Goal: Transaction & Acquisition: Book appointment/travel/reservation

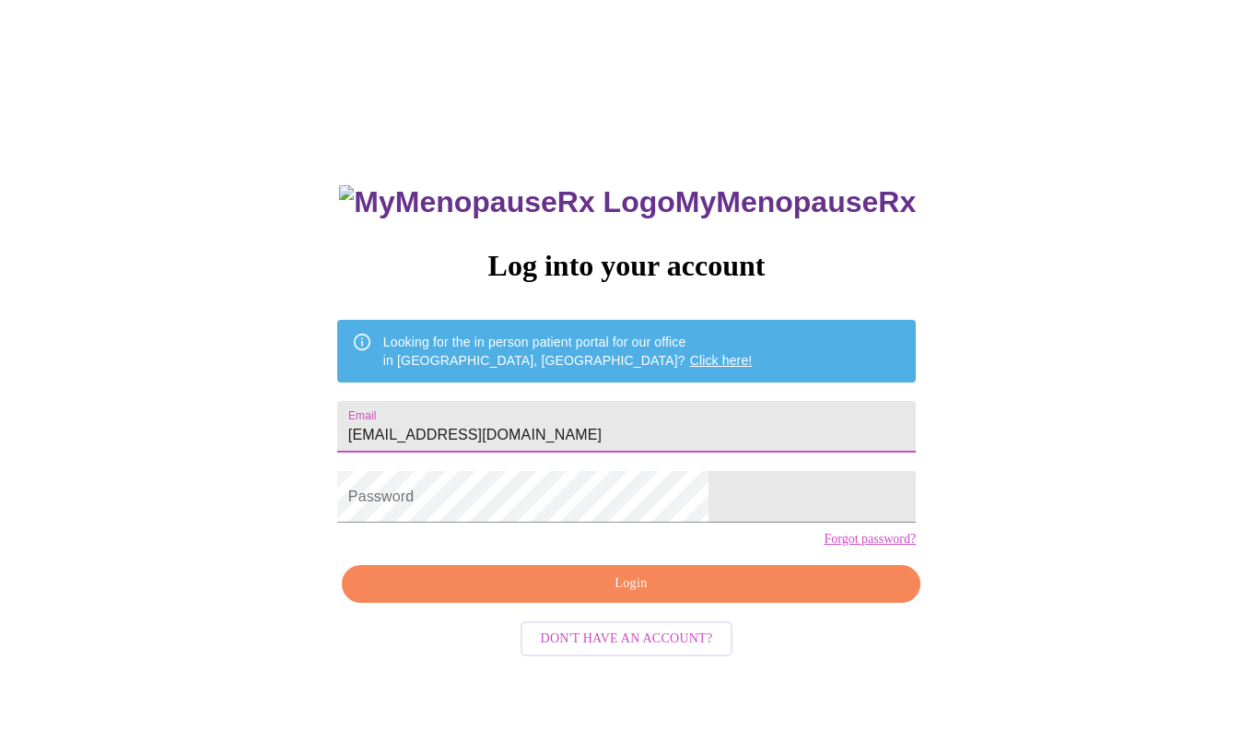
type input "[EMAIL_ADDRESS][DOMAIN_NAME]"
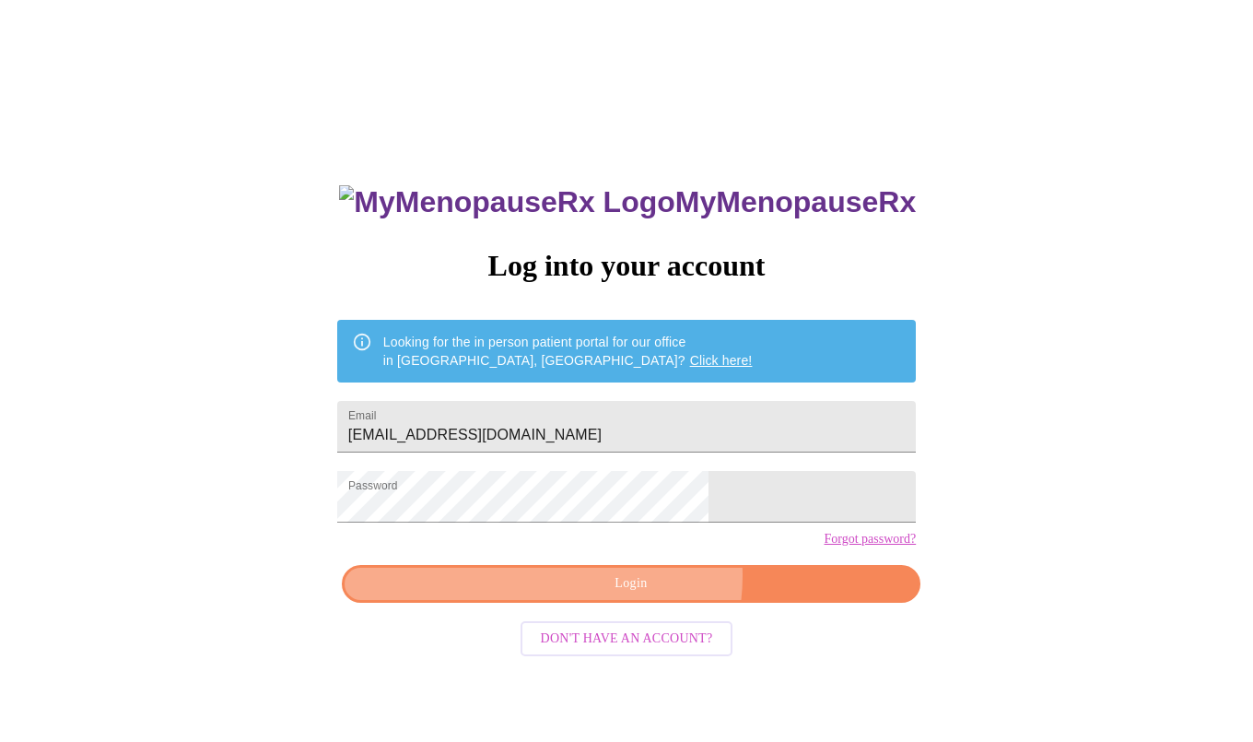
click at [646, 595] on span "Login" at bounding box center [631, 583] width 536 height 23
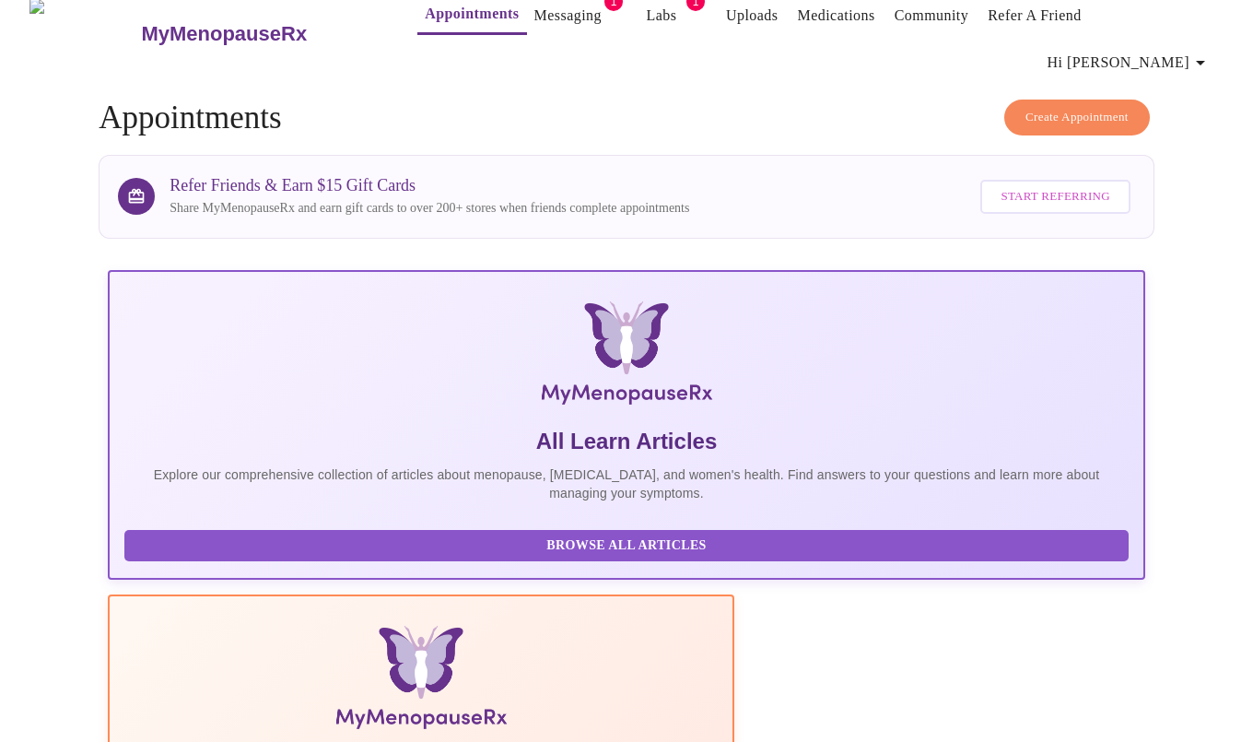
scroll to position [27, 0]
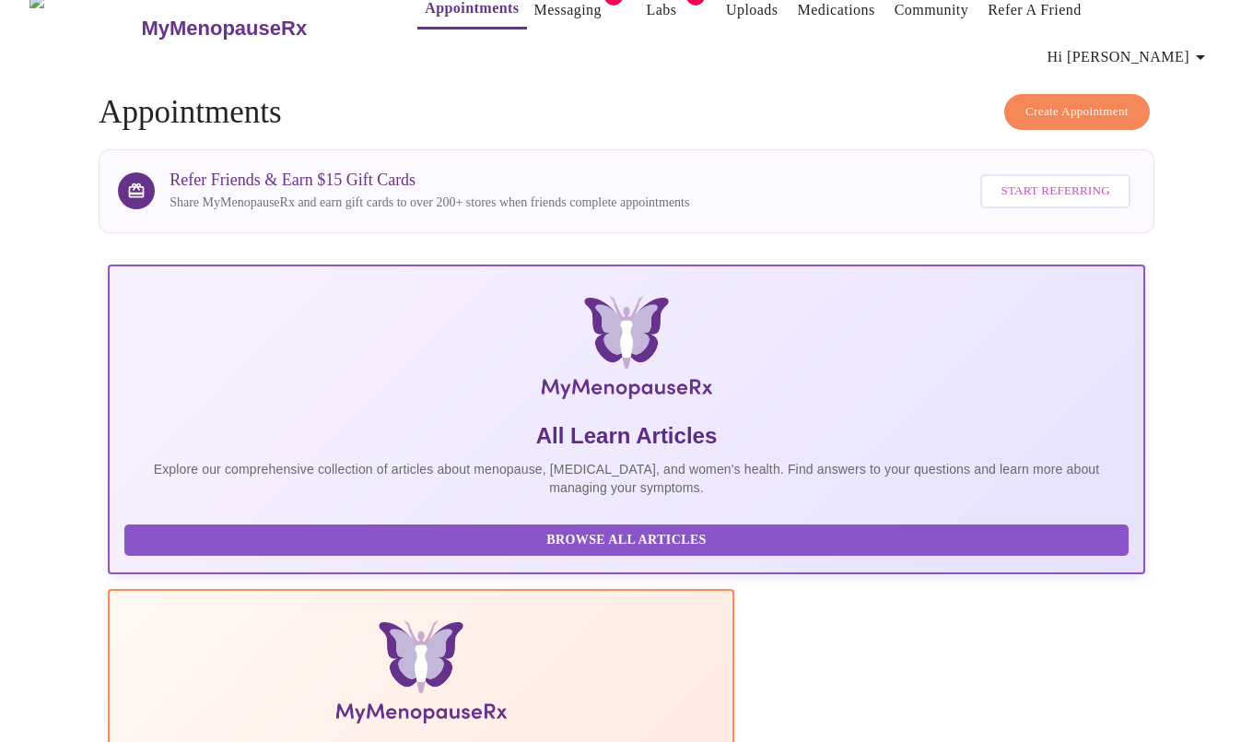
click at [535, 9] on link "Messaging" at bounding box center [568, 10] width 67 height 26
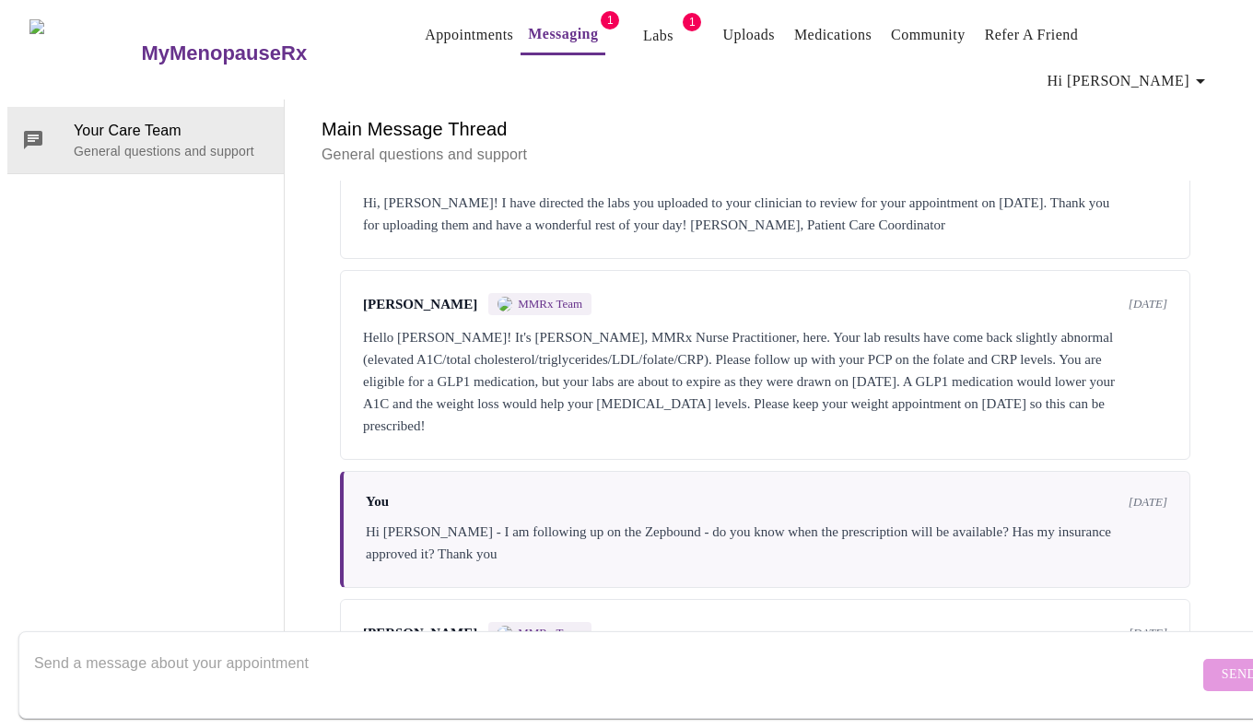
scroll to position [0, 41]
click at [425, 40] on link "Appointments" at bounding box center [469, 35] width 88 height 26
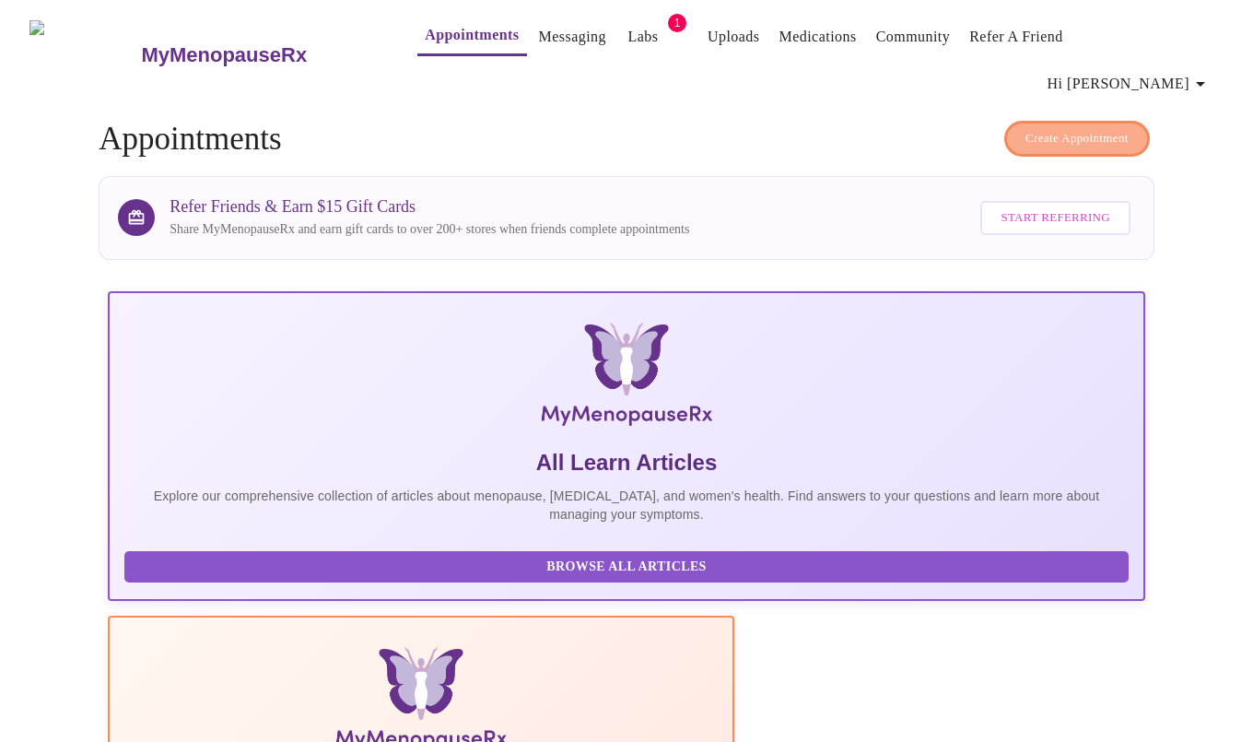
click at [1052, 128] on span "Create Appointment" at bounding box center [1077, 138] width 103 height 21
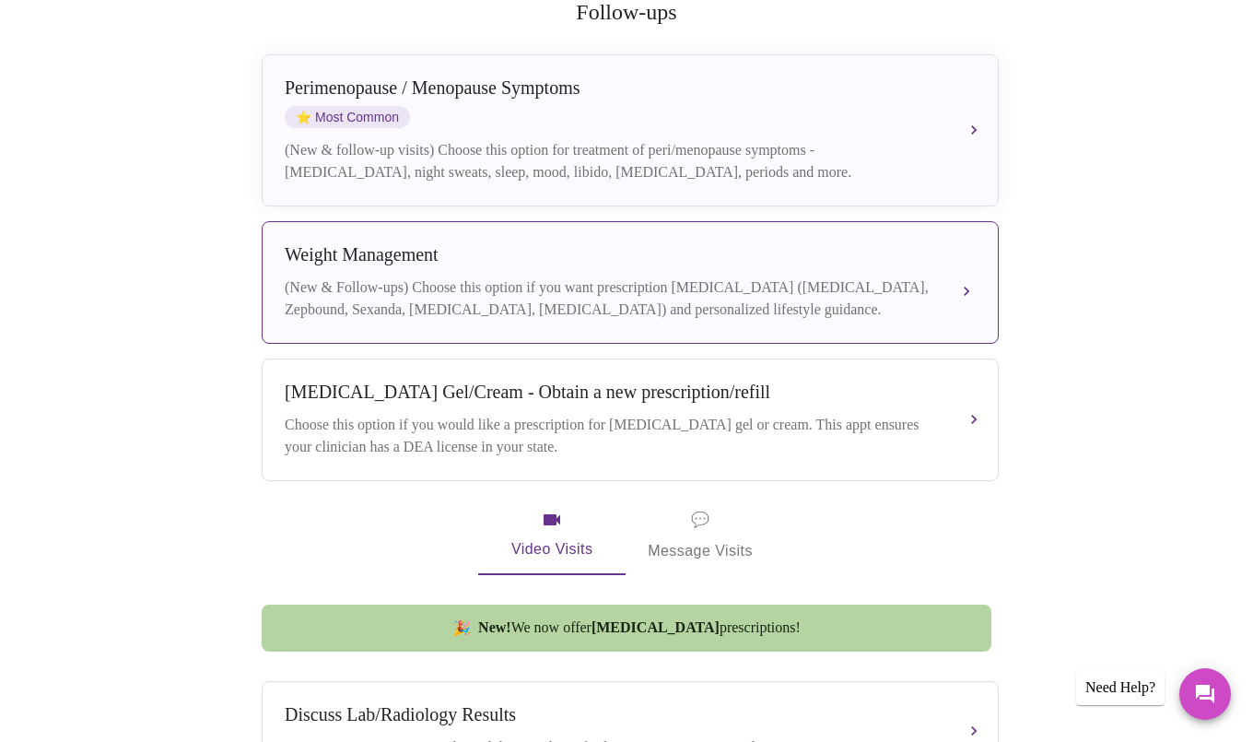
scroll to position [402, 0]
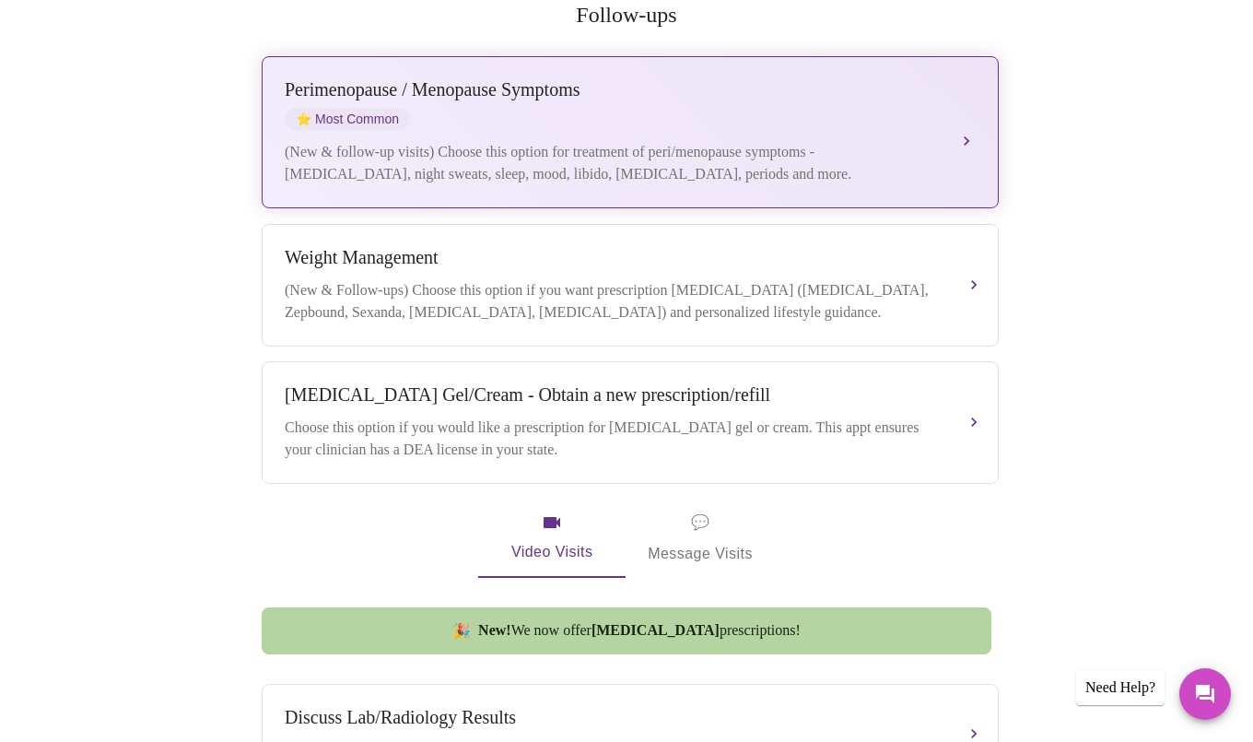
click at [655, 141] on div "(New & follow-up visits) Choose this option for treatment of peri/menopause sym…" at bounding box center [612, 163] width 654 height 44
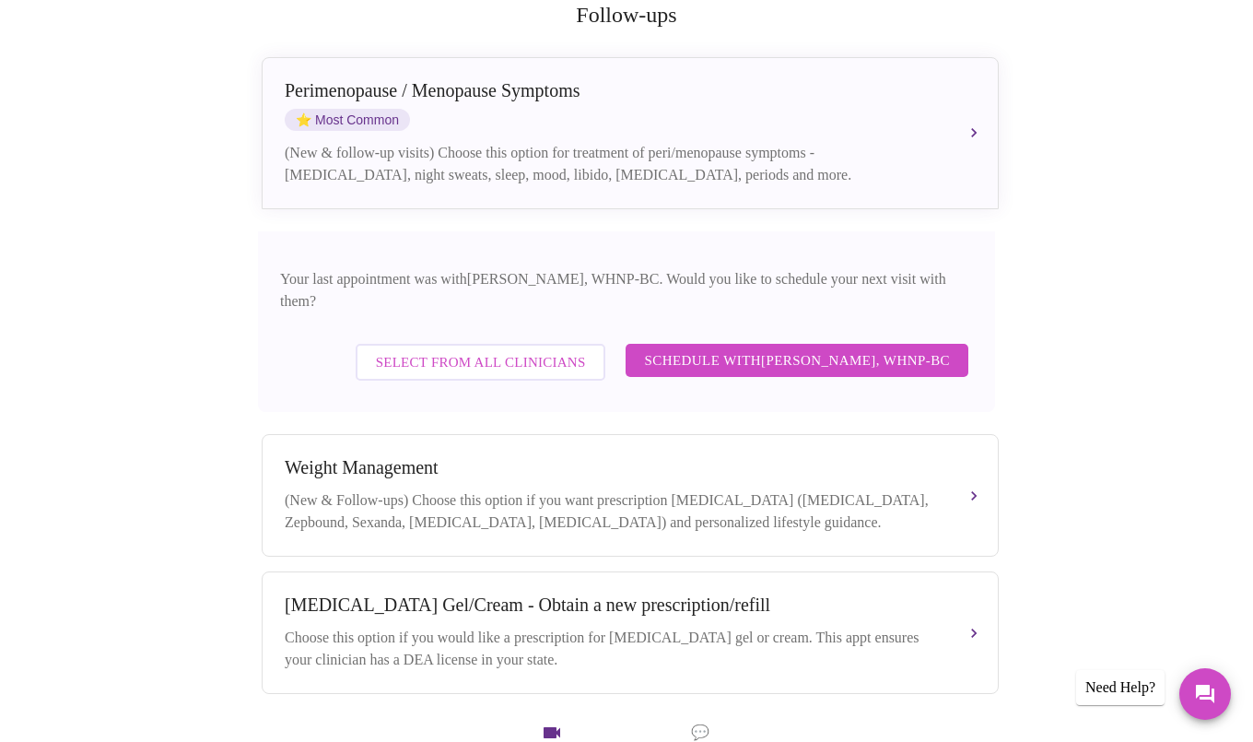
scroll to position [403, 0]
click at [444, 349] on span "Select from All Clinicians" at bounding box center [481, 361] width 210 height 24
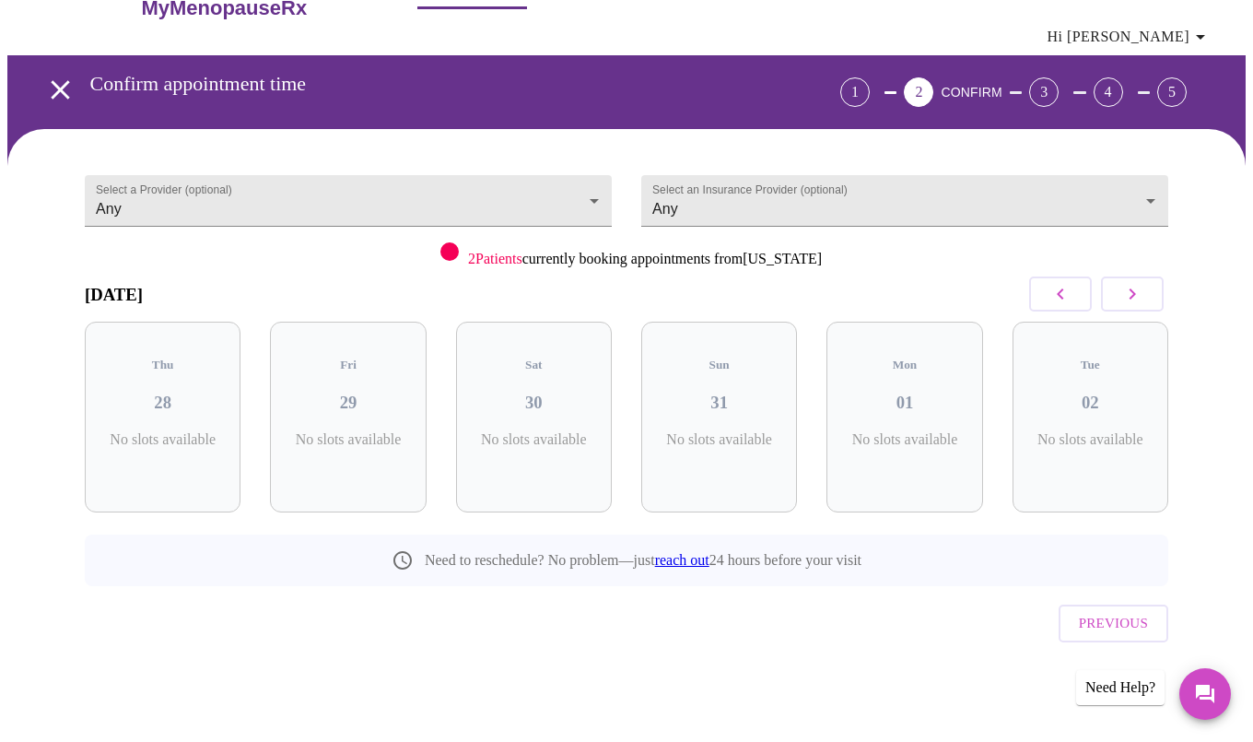
scroll to position [0, 0]
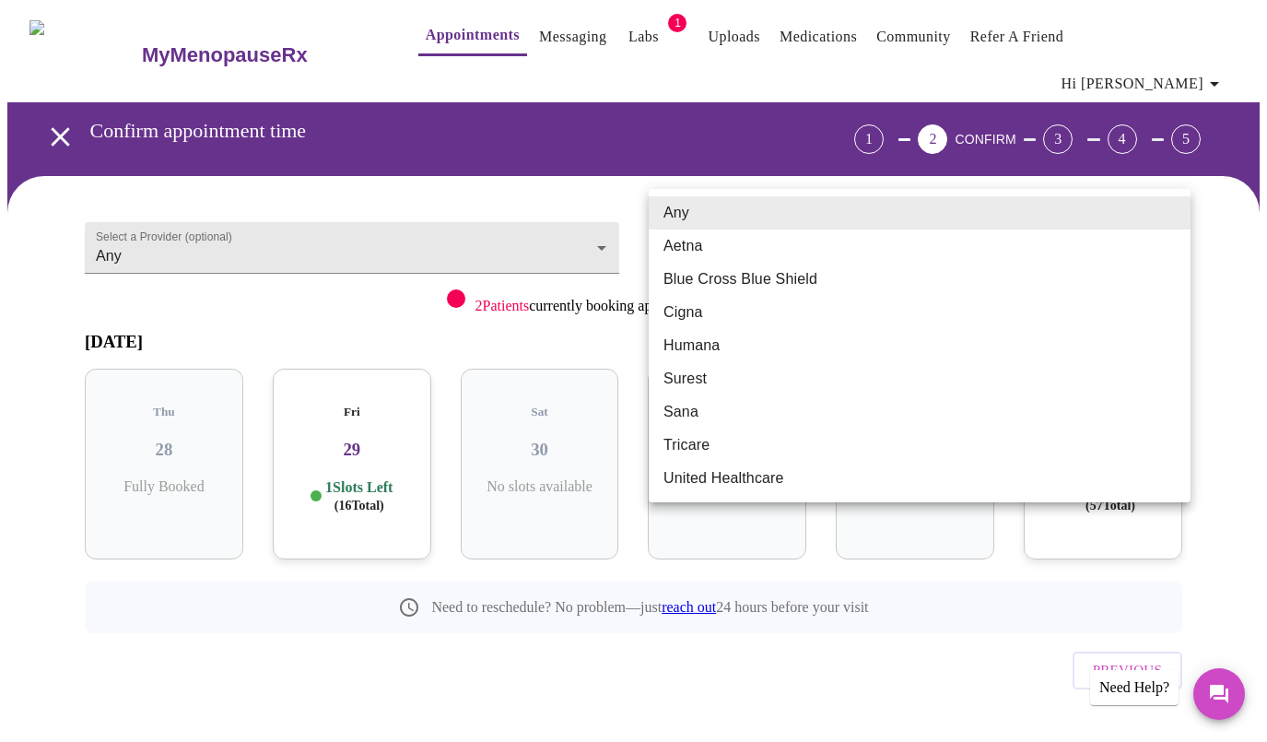
click at [1065, 218] on body "MyMenopauseRx Appointments Messaging Labs 1 Uploads Medications Community Refer…" at bounding box center [633, 394] width 1252 height 774
click at [717, 278] on li "Blue Cross Blue Shield" at bounding box center [920, 279] width 542 height 33
type input "Blue Cross Blue Shield"
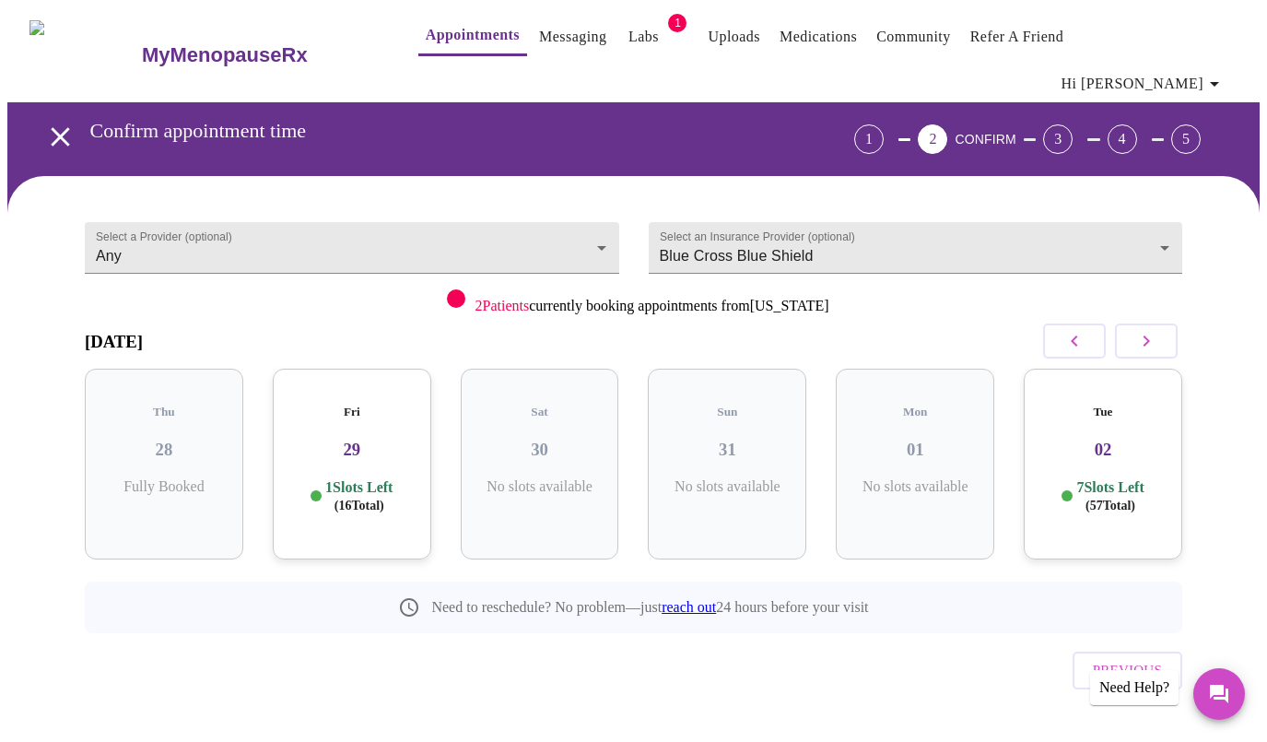
click at [292, 440] on h3 "29" at bounding box center [352, 450] width 129 height 20
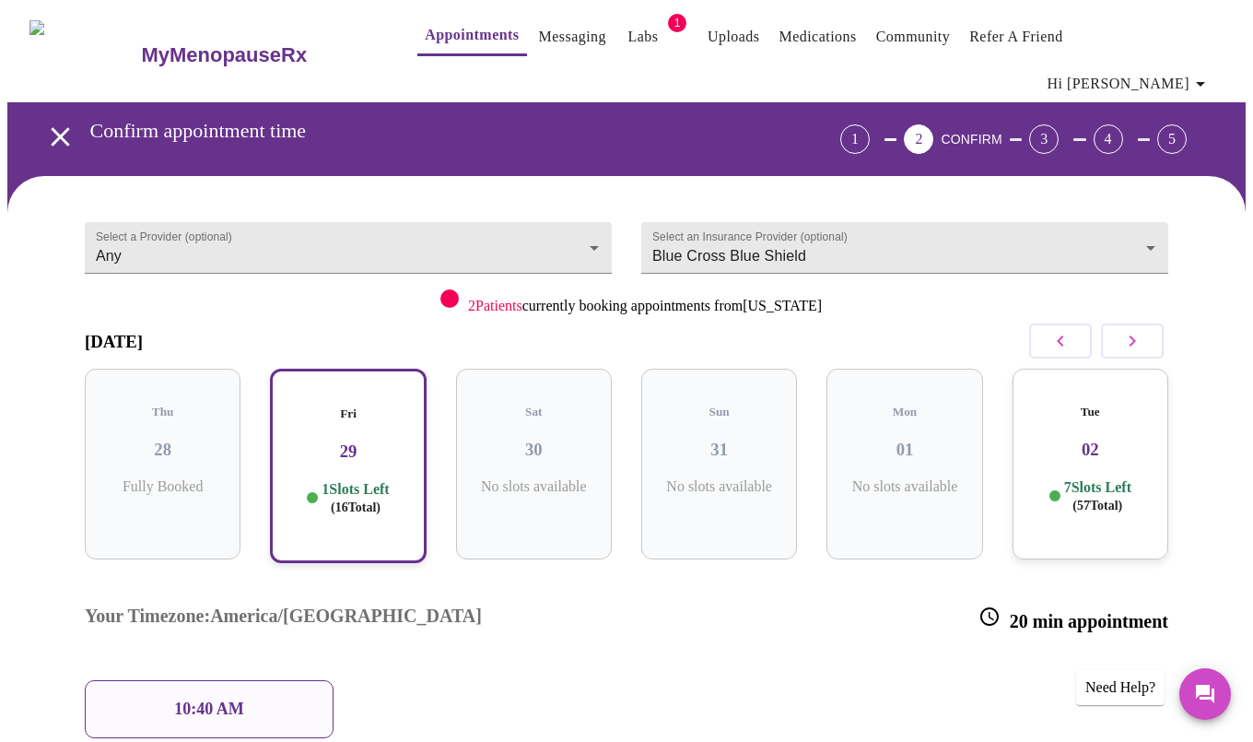
click at [226, 699] on p "10:40 AM" at bounding box center [209, 708] width 70 height 19
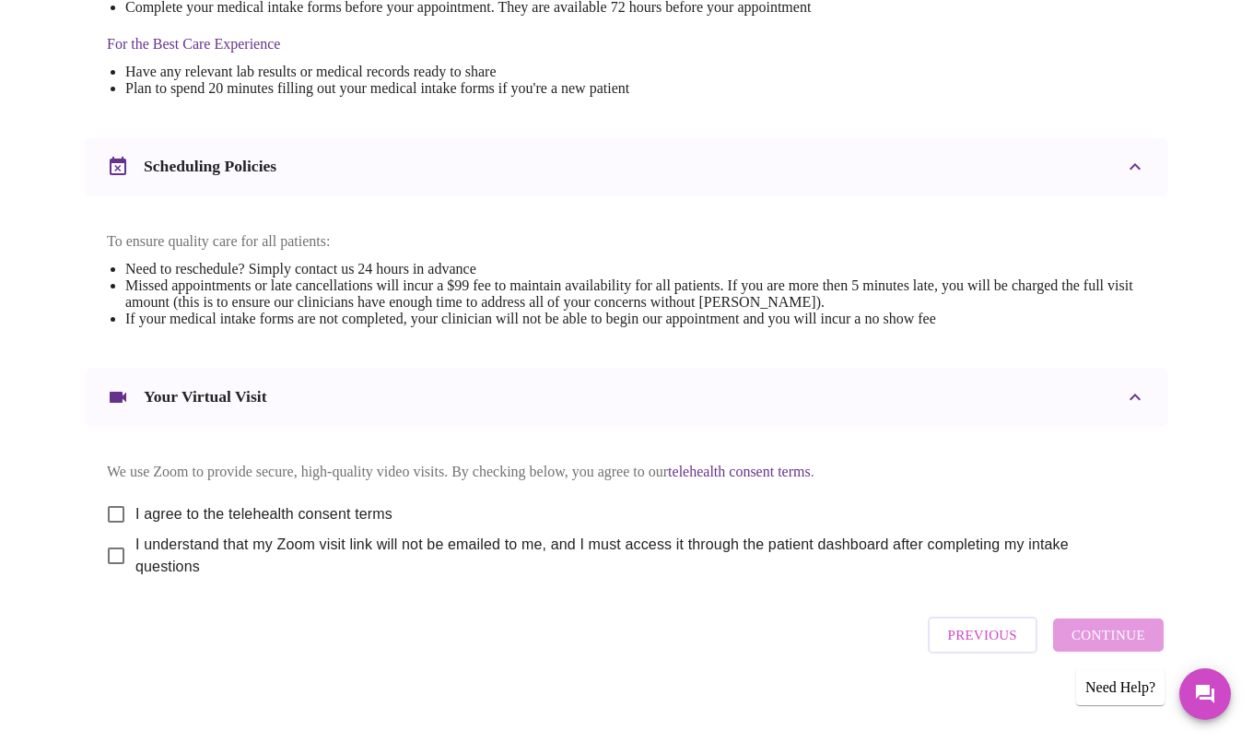
scroll to position [594, 0]
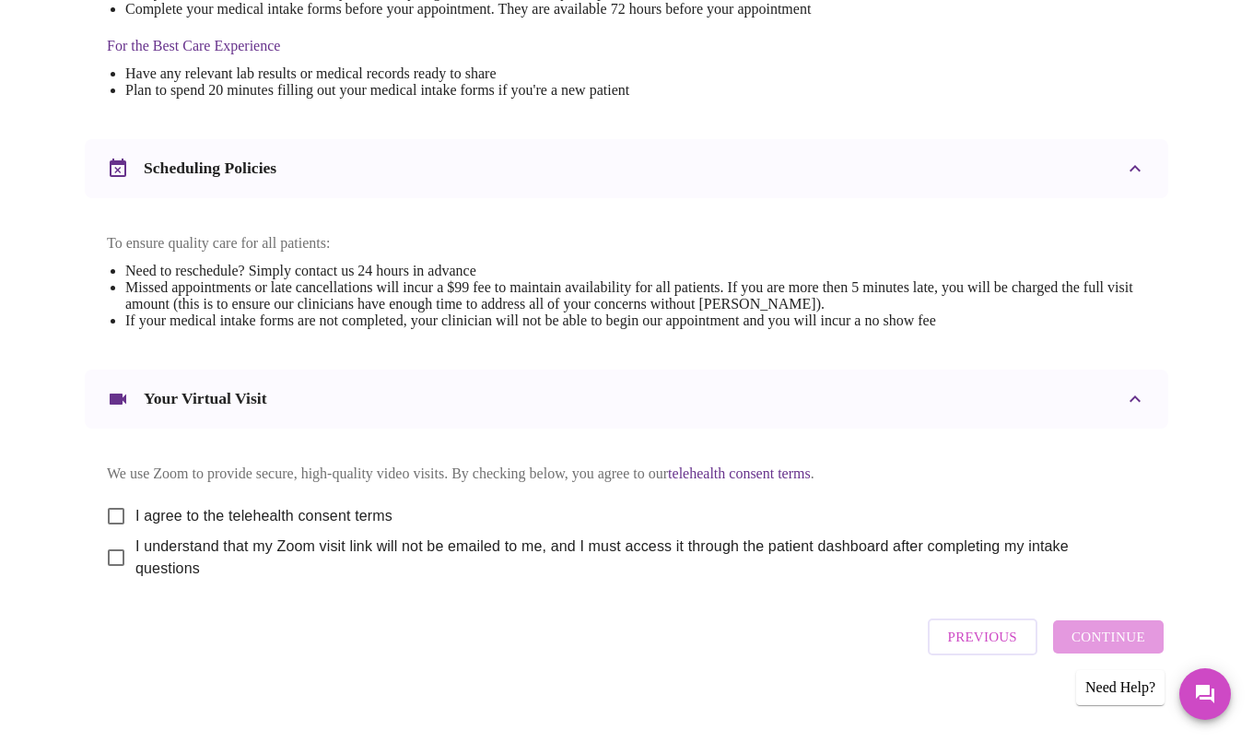
click at [1123, 629] on div "Previous Continue" at bounding box center [1045, 636] width 245 height 55
click at [112, 501] on input "I agree to the telehealth consent terms" at bounding box center [116, 516] width 39 height 39
checkbox input "true"
drag, startPoint x: 105, startPoint y: 547, endPoint x: 664, endPoint y: 535, distance: 558.6
click at [111, 546] on input "I understand that my Zoom visit link will not be emailed to me, and I must acce…" at bounding box center [116, 557] width 39 height 39
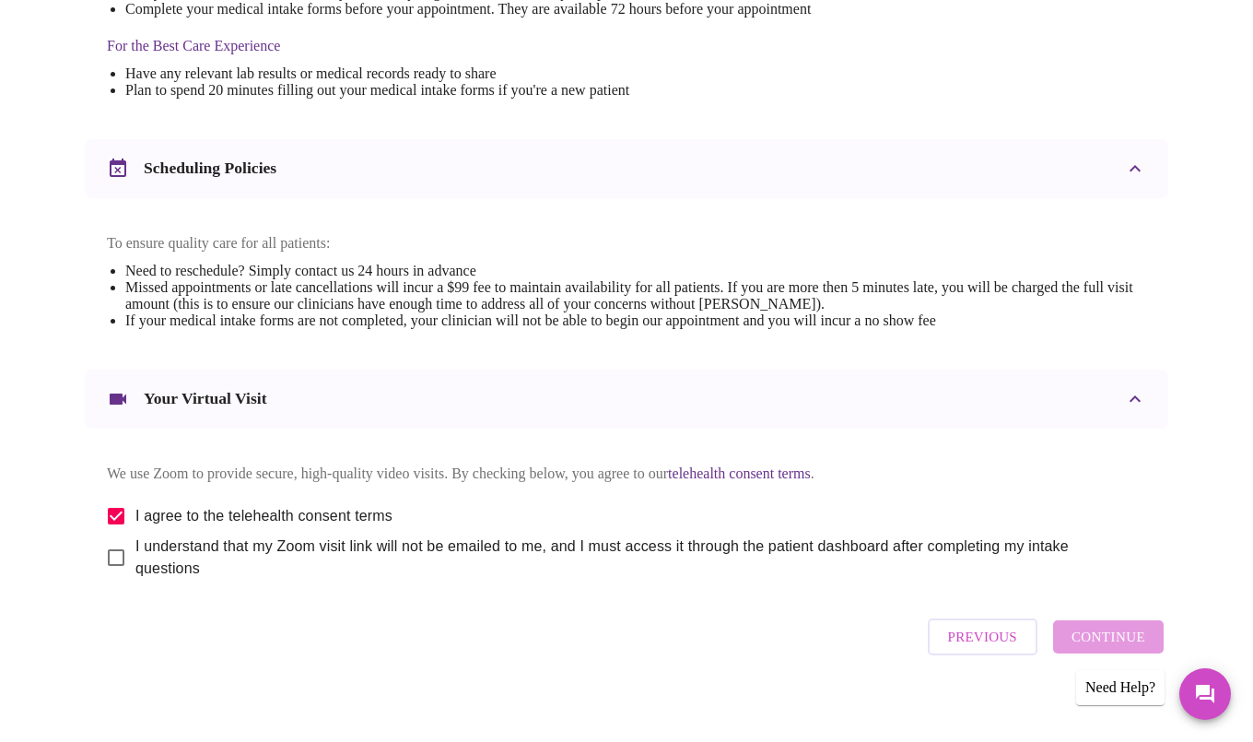
checkbox input "true"
click at [1115, 629] on span "Continue" at bounding box center [1109, 637] width 74 height 24
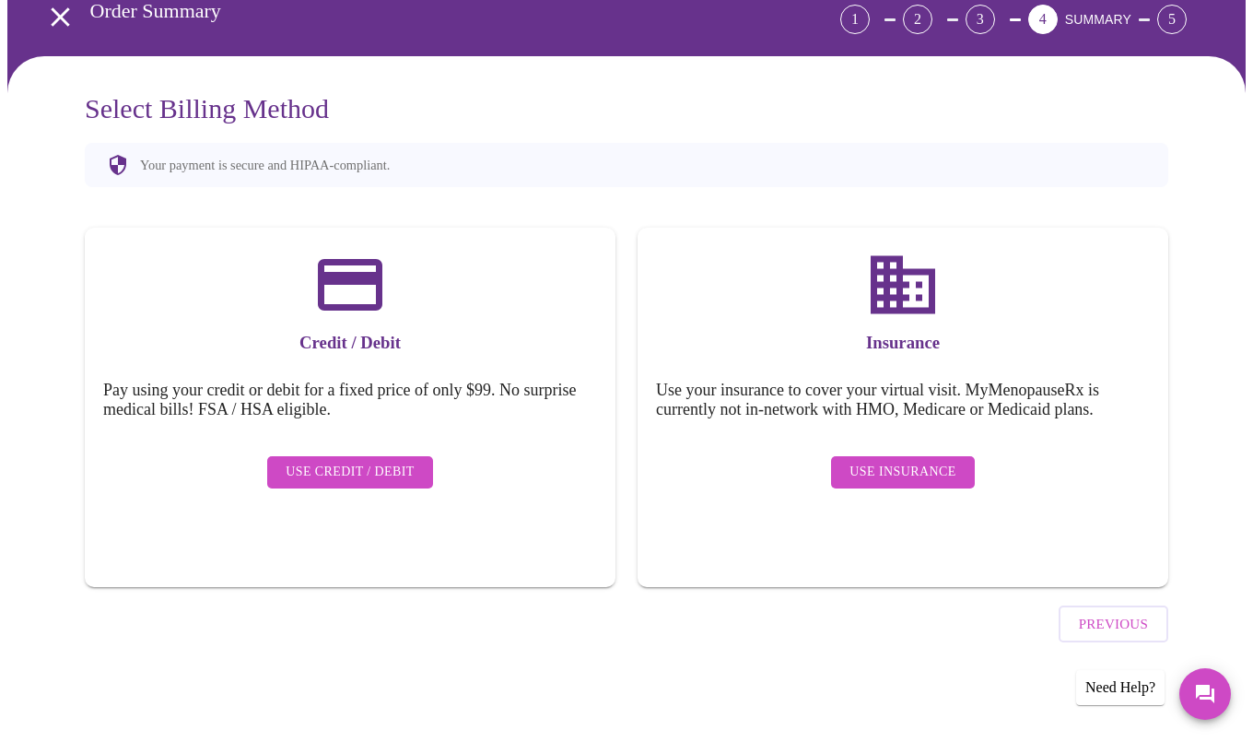
scroll to position [42, 0]
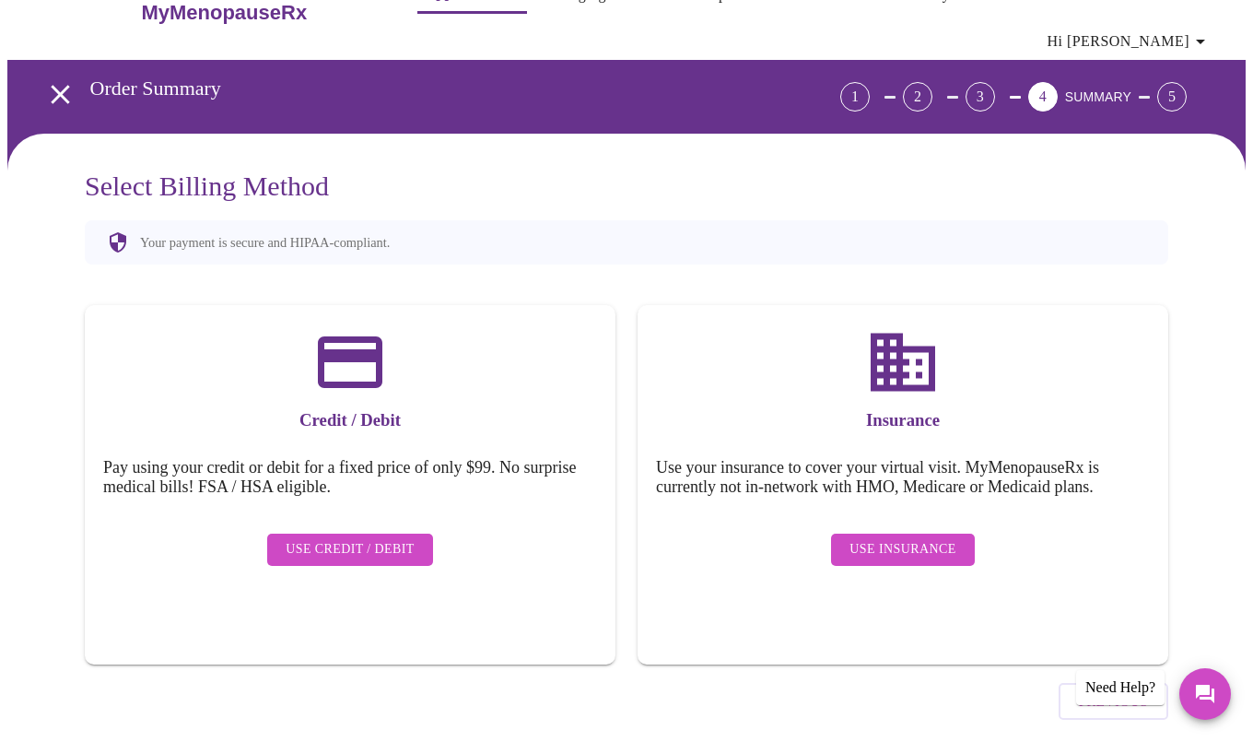
click at [867, 538] on span "Use Insurance" at bounding box center [903, 549] width 106 height 23
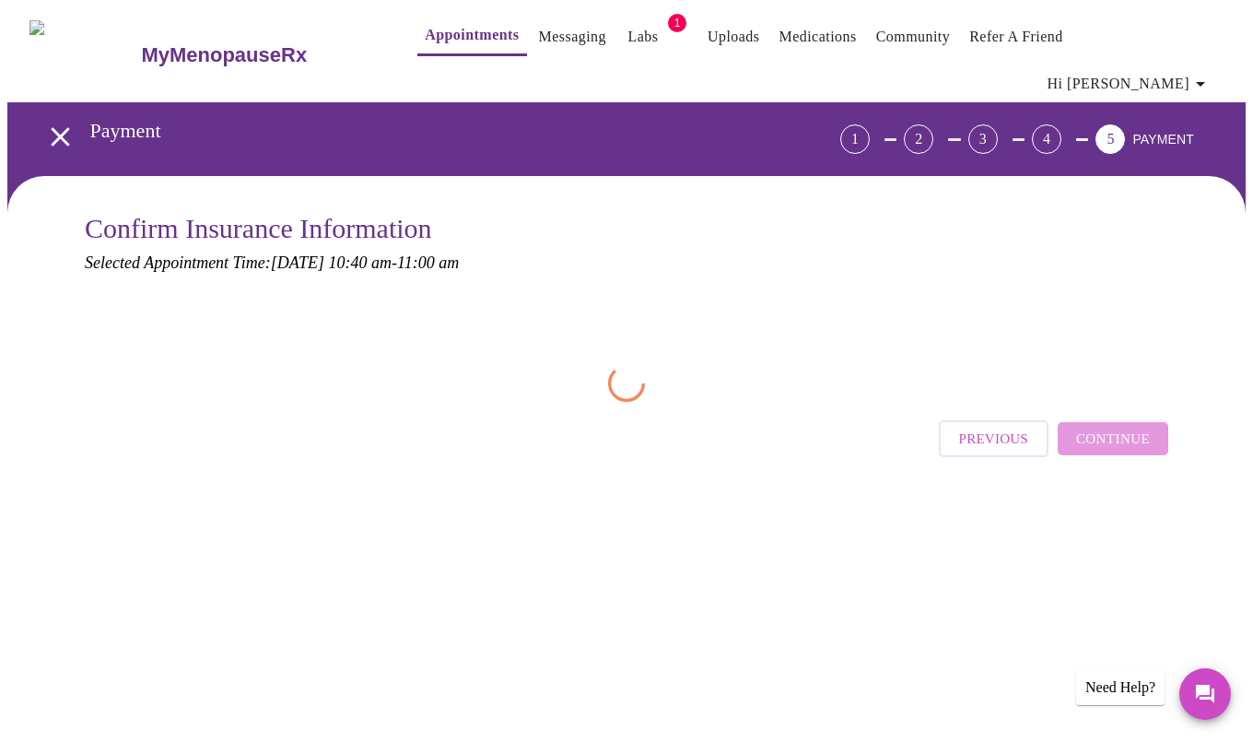
scroll to position [0, 0]
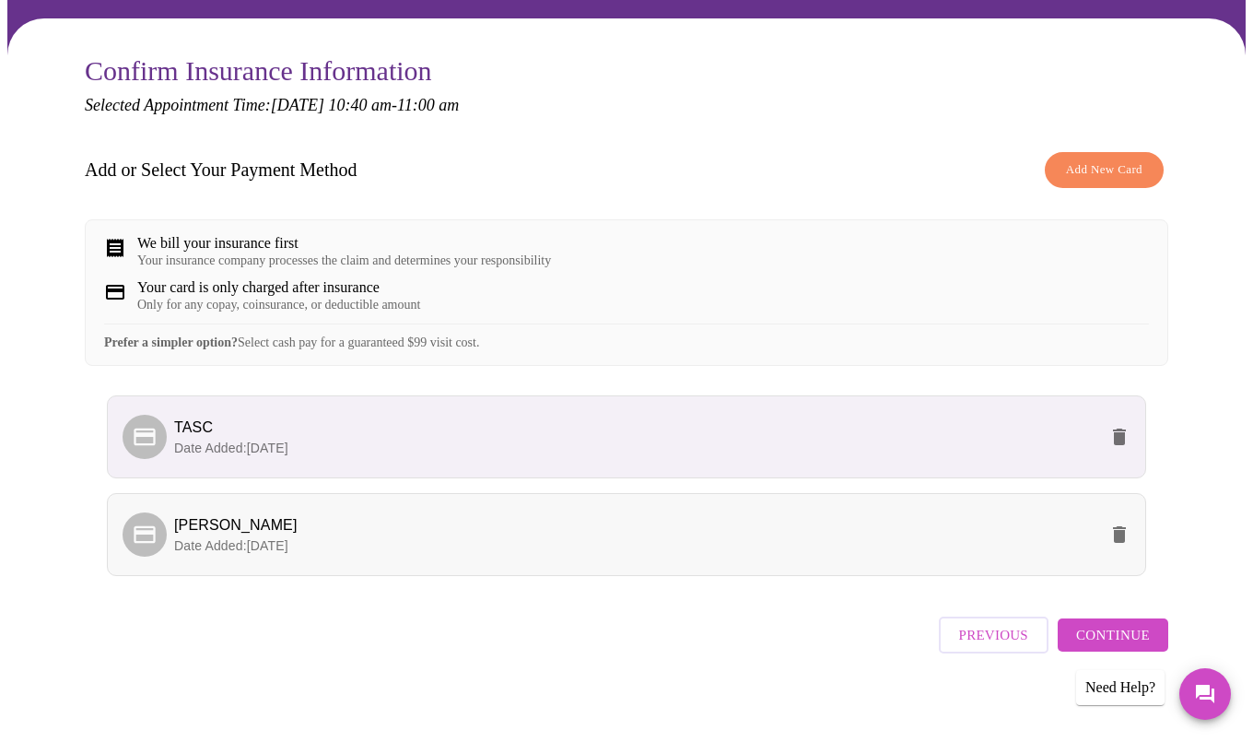
click at [855, 529] on span "[PERSON_NAME]" at bounding box center [635, 525] width 923 height 22
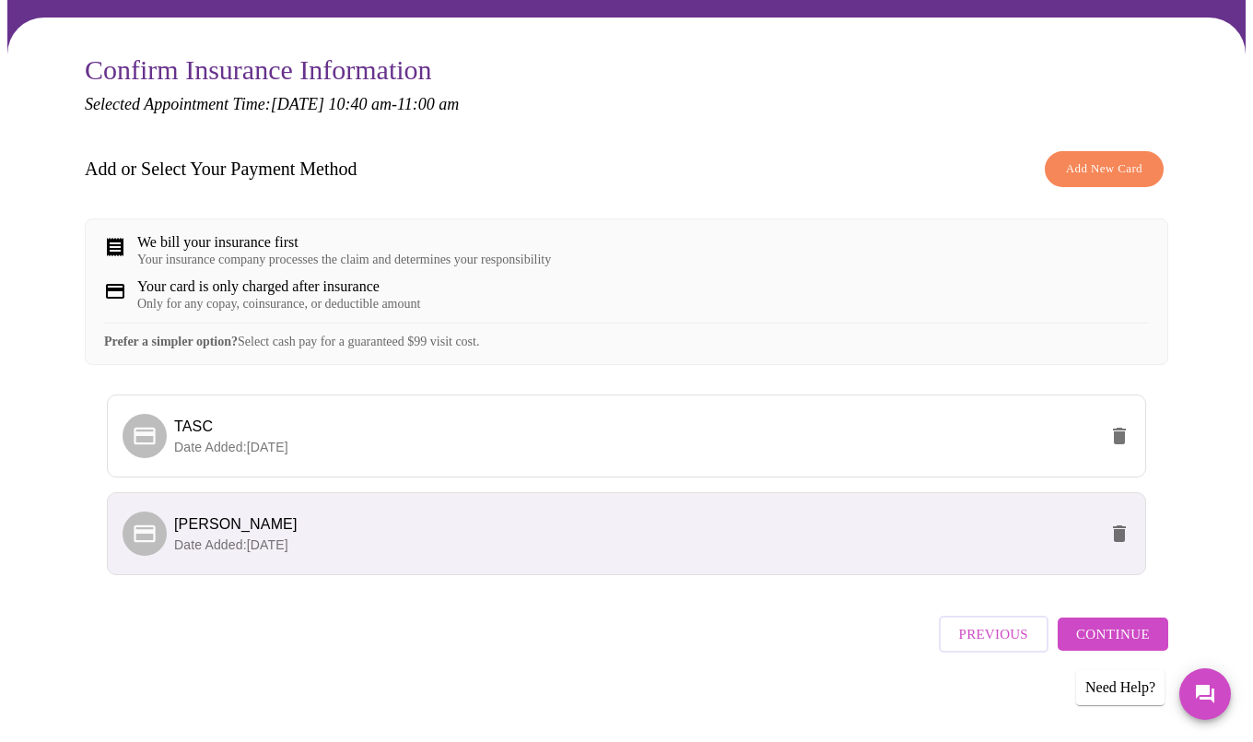
scroll to position [159, 0]
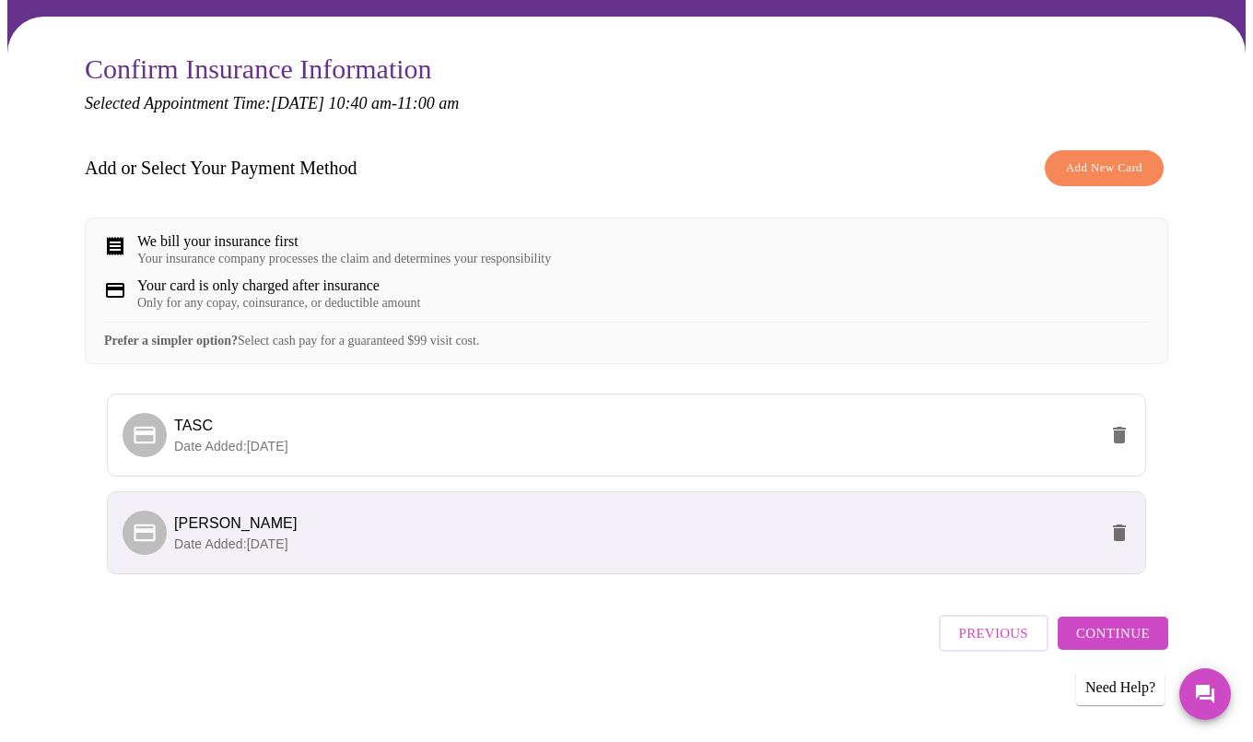
click at [1111, 629] on span "Continue" at bounding box center [1113, 633] width 74 height 24
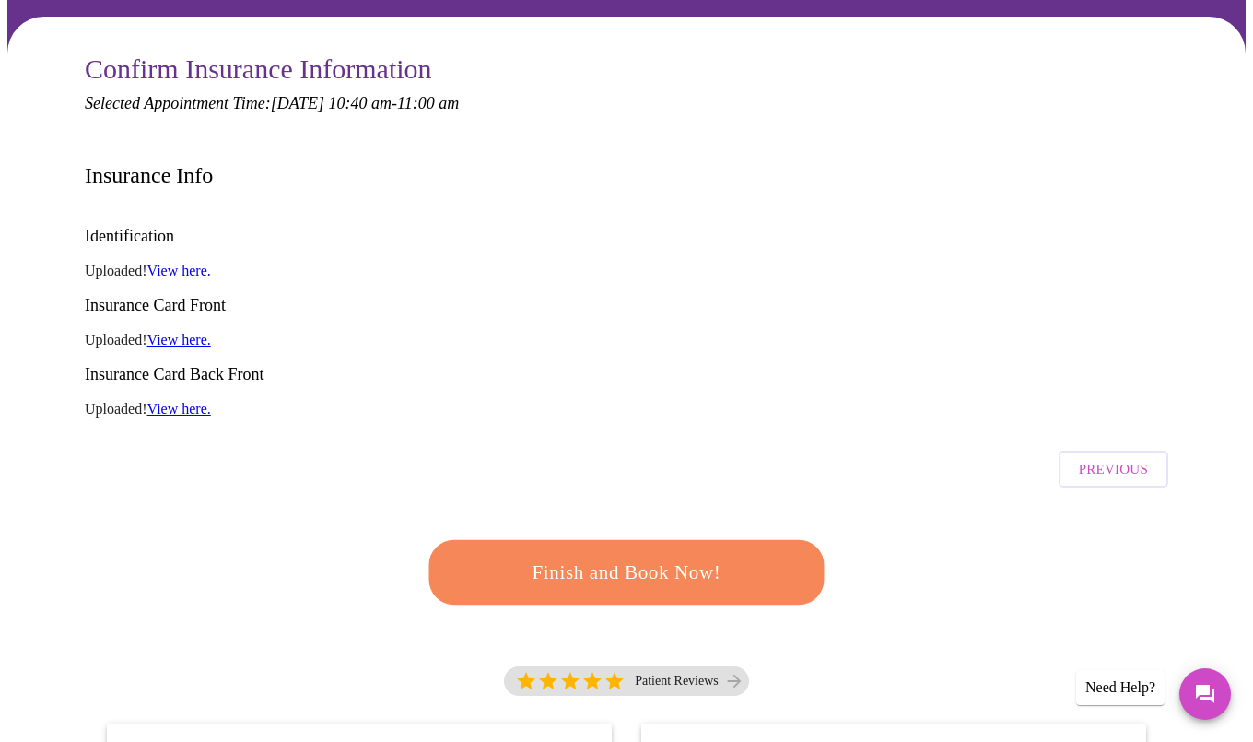
scroll to position [161, 0]
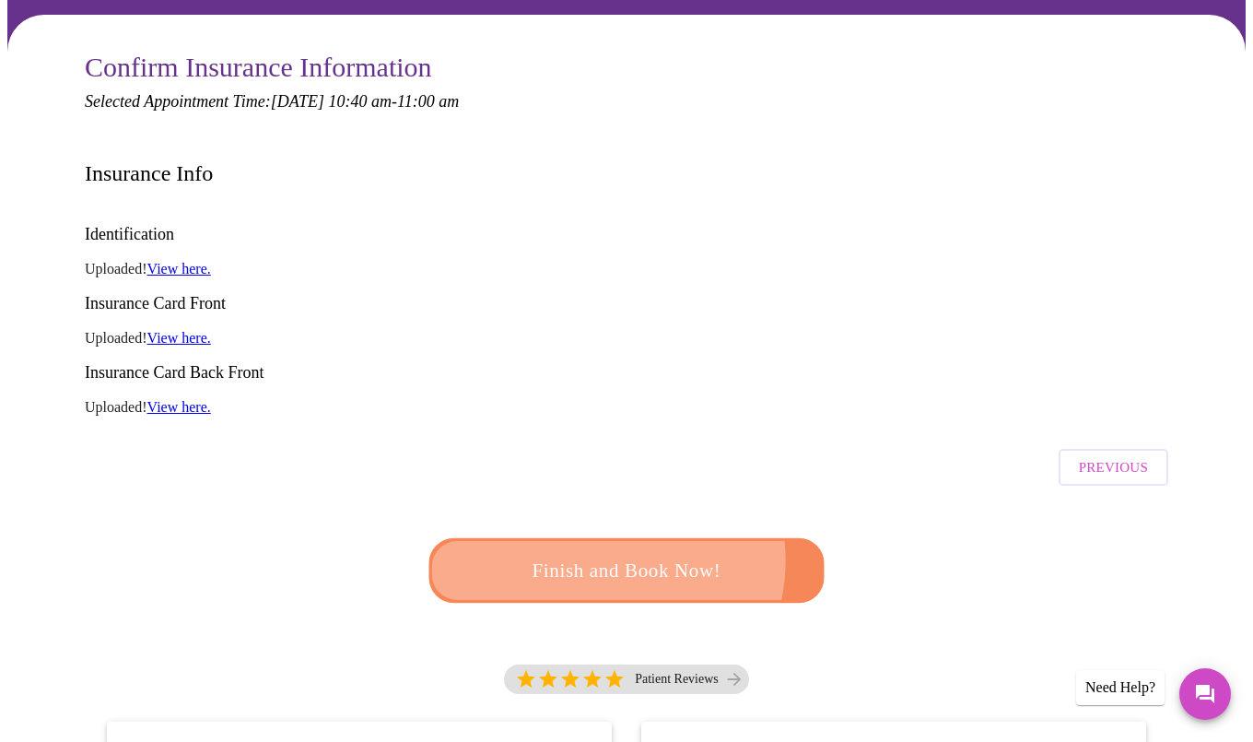
click at [594, 554] on span "Finish and Book Now!" at bounding box center [626, 571] width 341 height 34
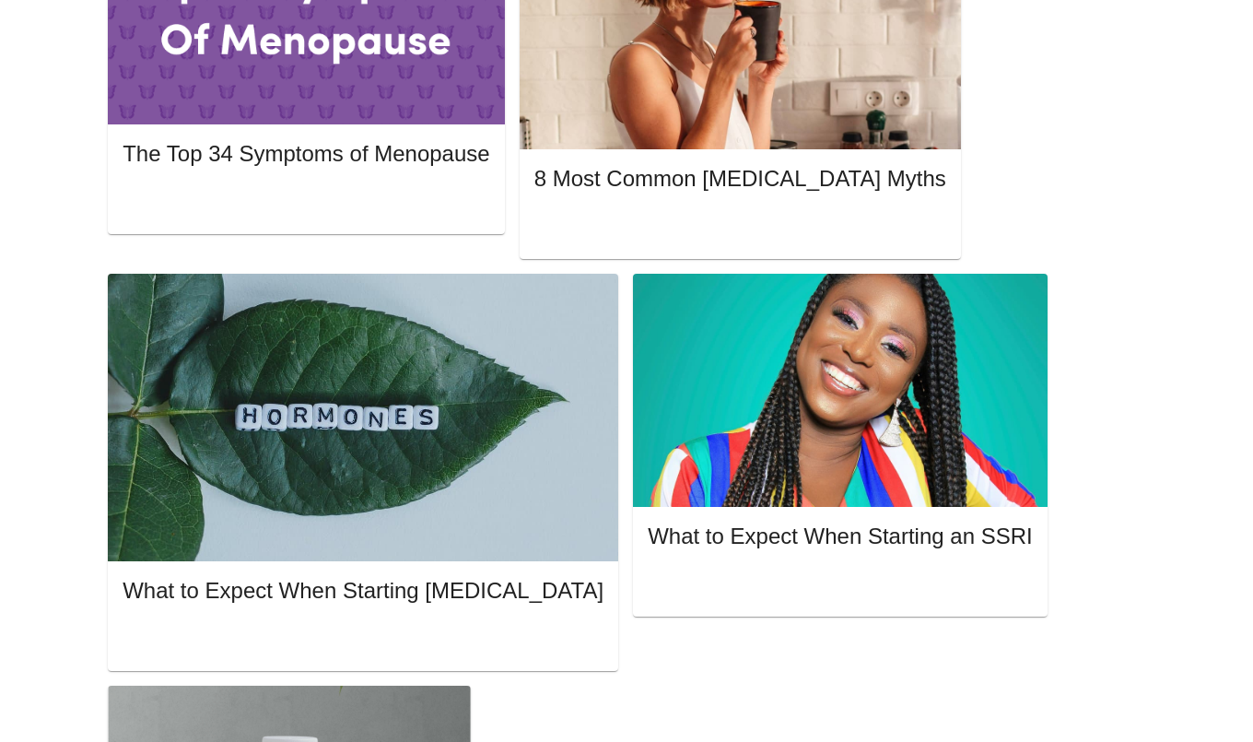
scroll to position [1009, 0]
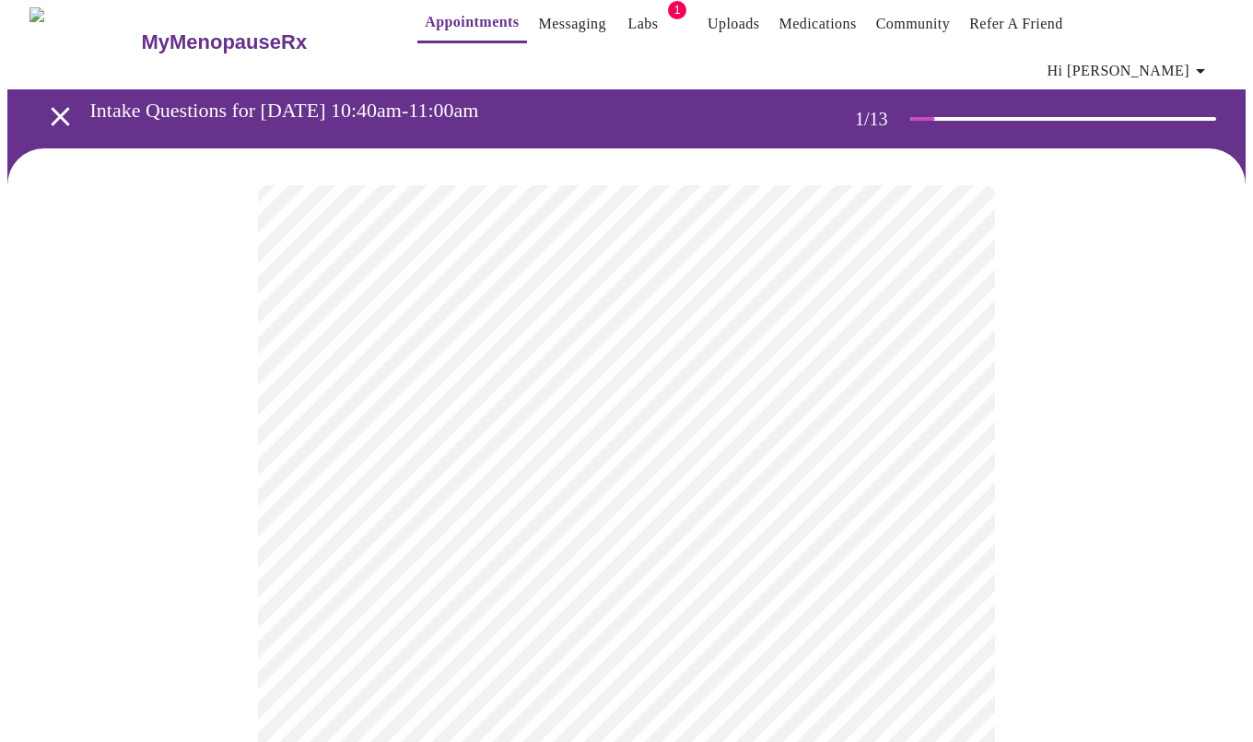
scroll to position [13, 0]
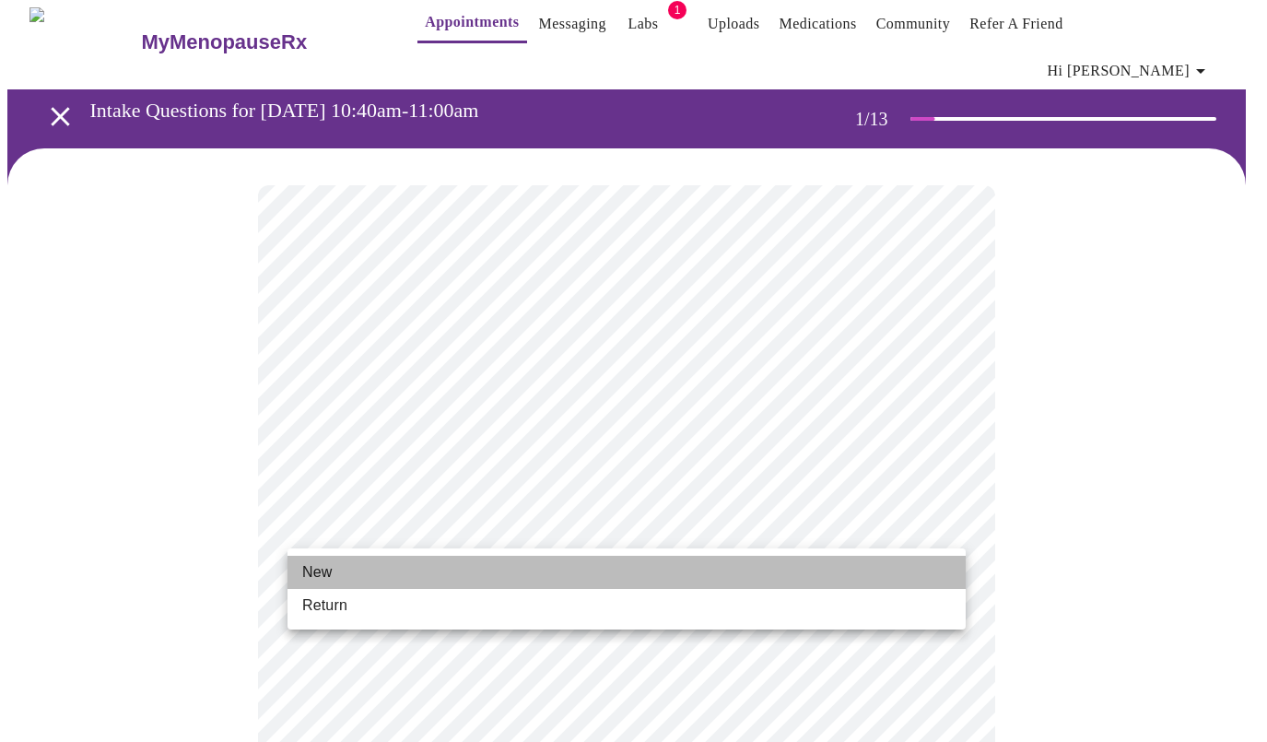
click at [339, 571] on li "New" at bounding box center [627, 572] width 678 height 33
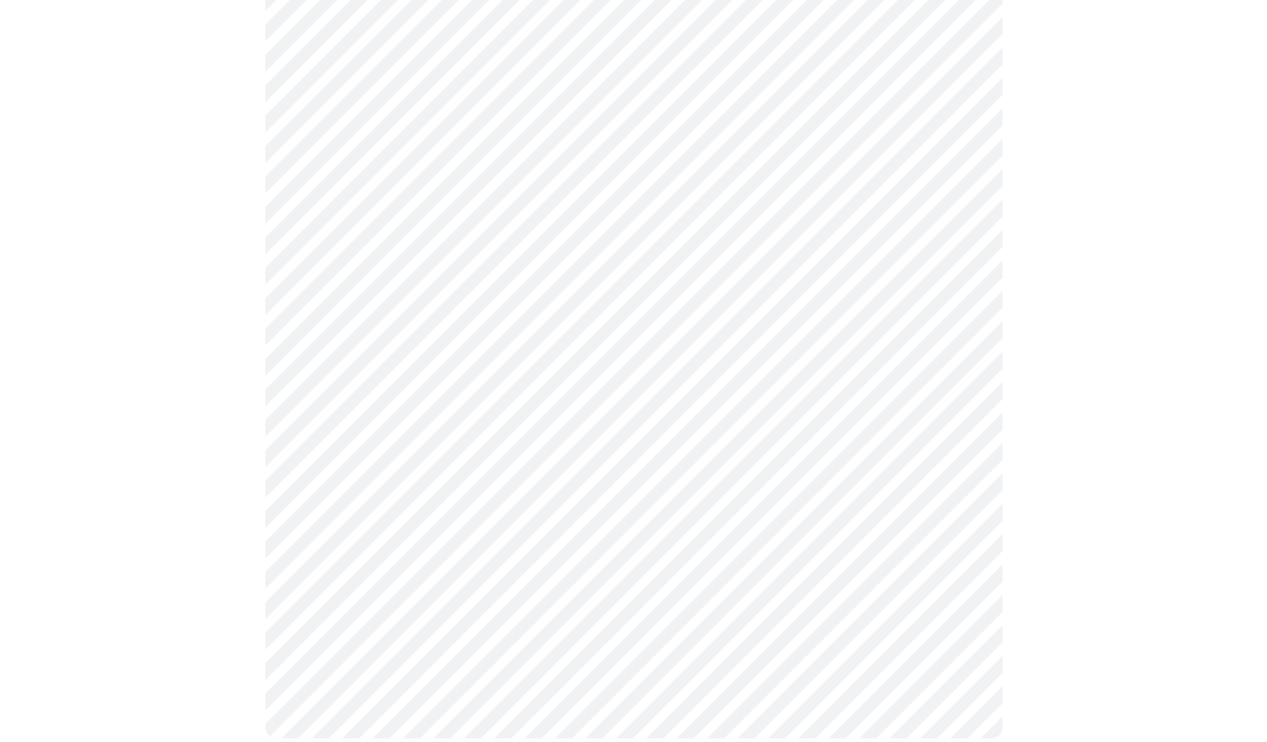
scroll to position [0, 0]
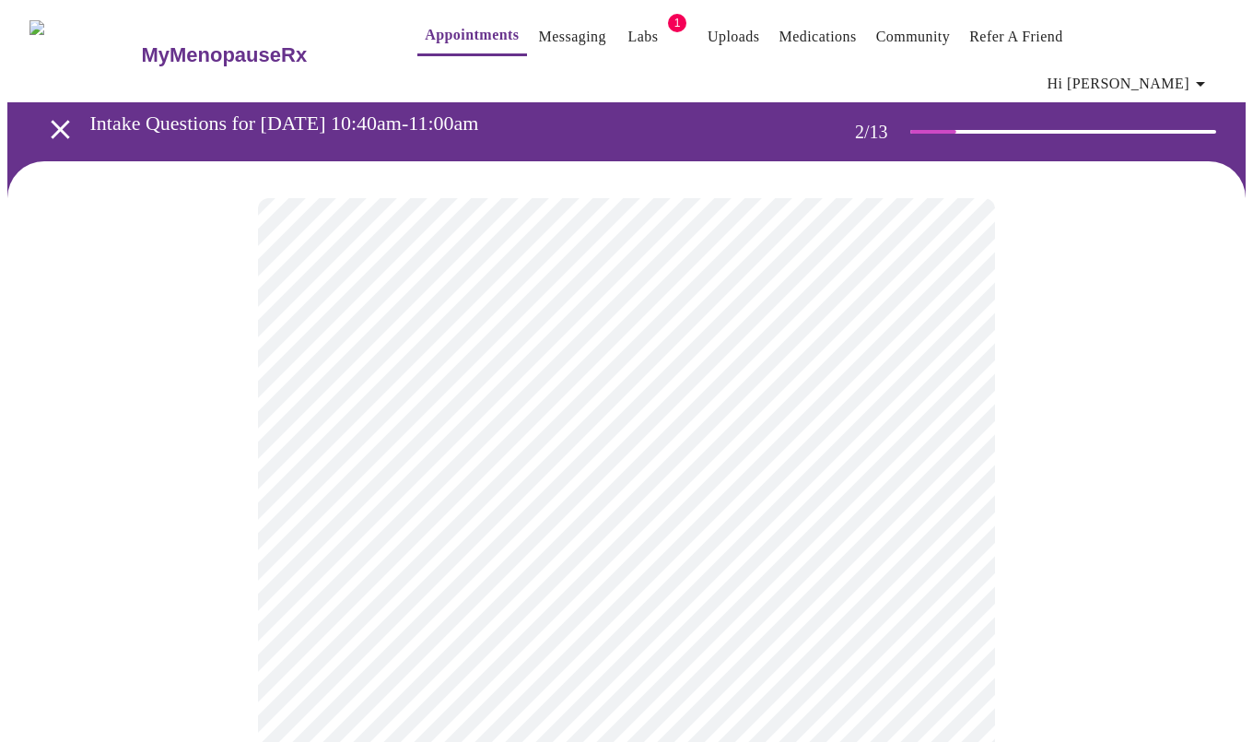
click at [688, 376] on body "MyMenopauseRx Appointments Messaging Labs 1 Uploads Medications Community Refer…" at bounding box center [626, 572] width 1239 height 1131
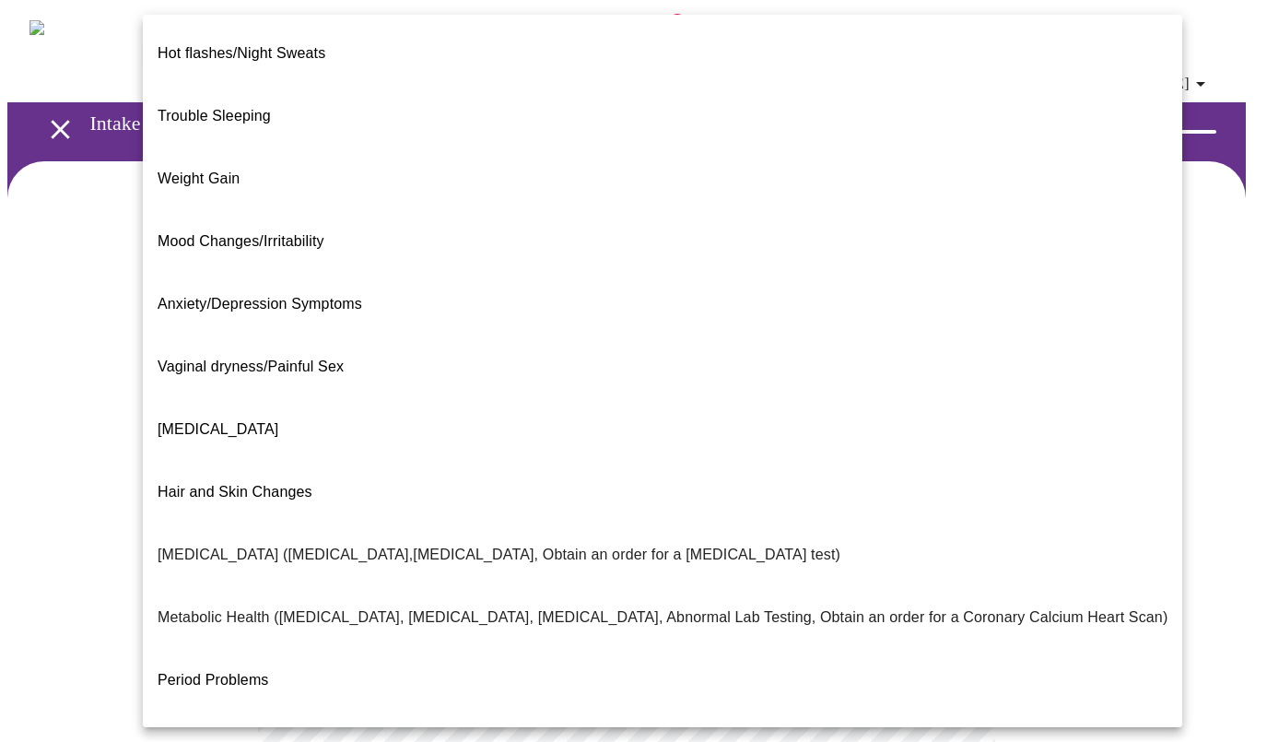
click at [198, 296] on span "Anxiety/Depression Symptoms" at bounding box center [260, 304] width 205 height 16
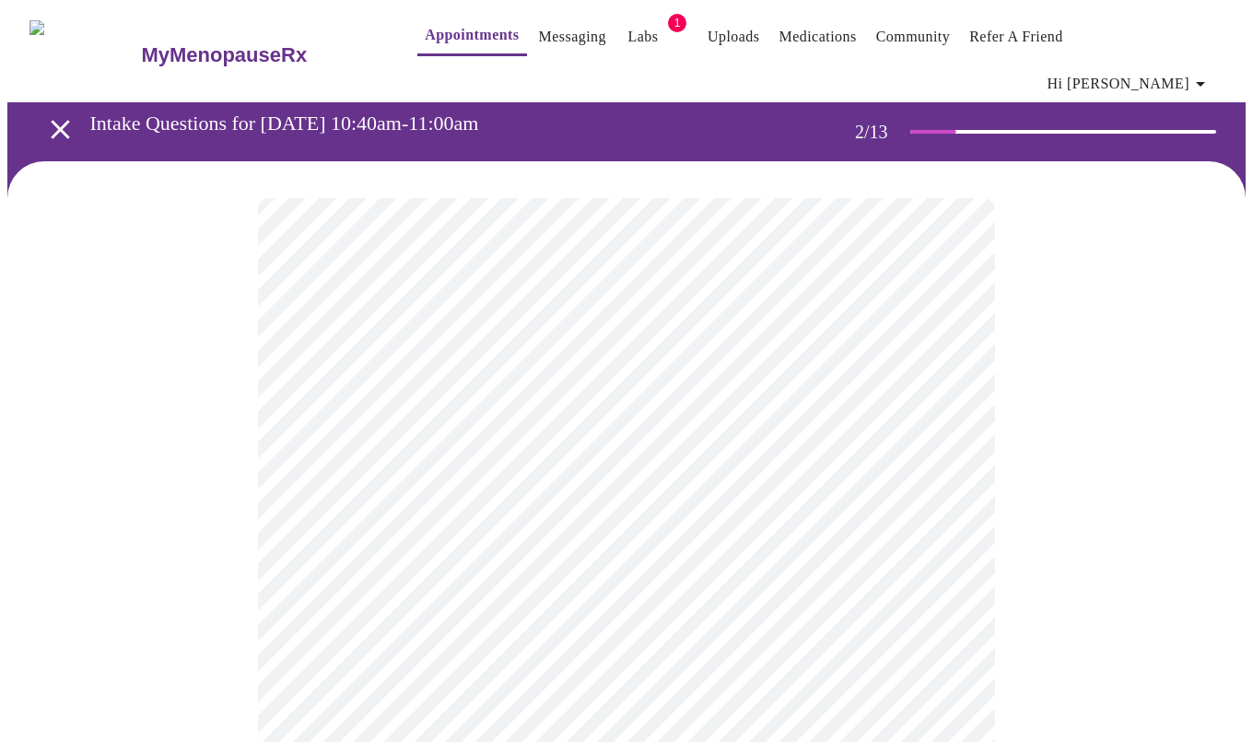
click at [600, 412] on body "MyMenopauseRx Appointments Messaging Labs 1 Uploads Medications Community Refer…" at bounding box center [626, 567] width 1239 height 1121
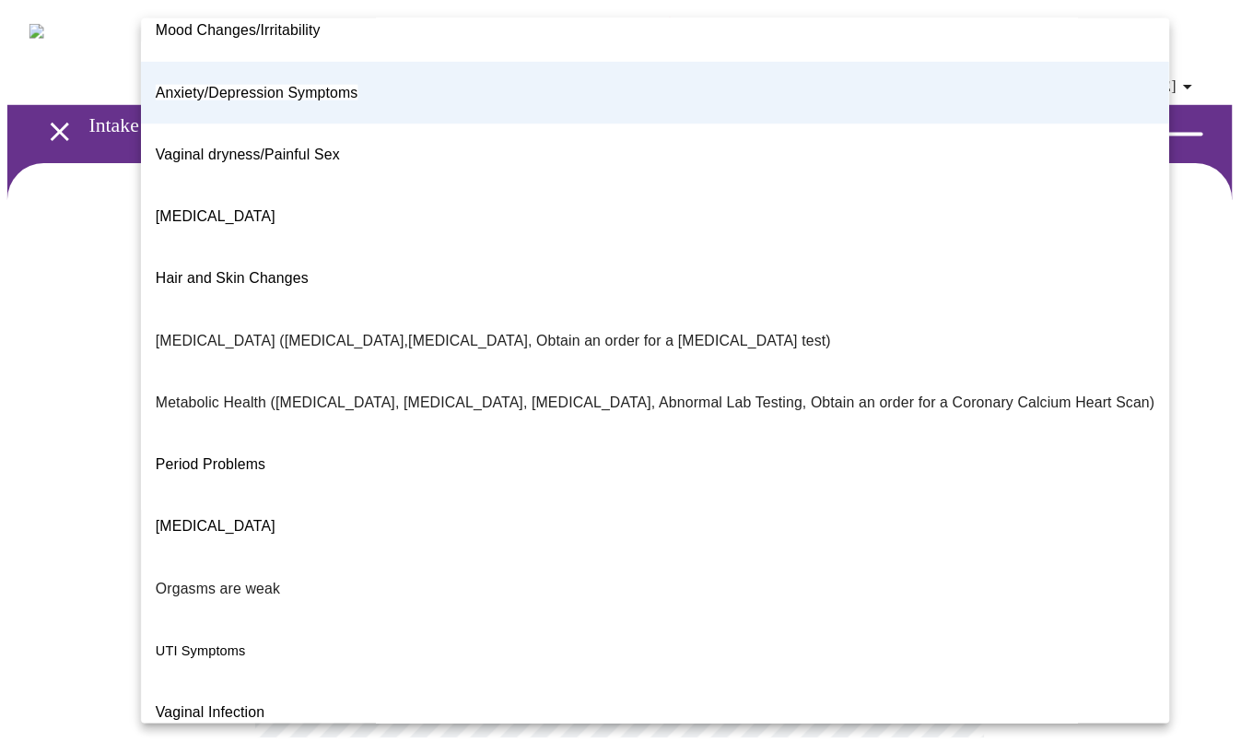
scroll to position [213, 0]
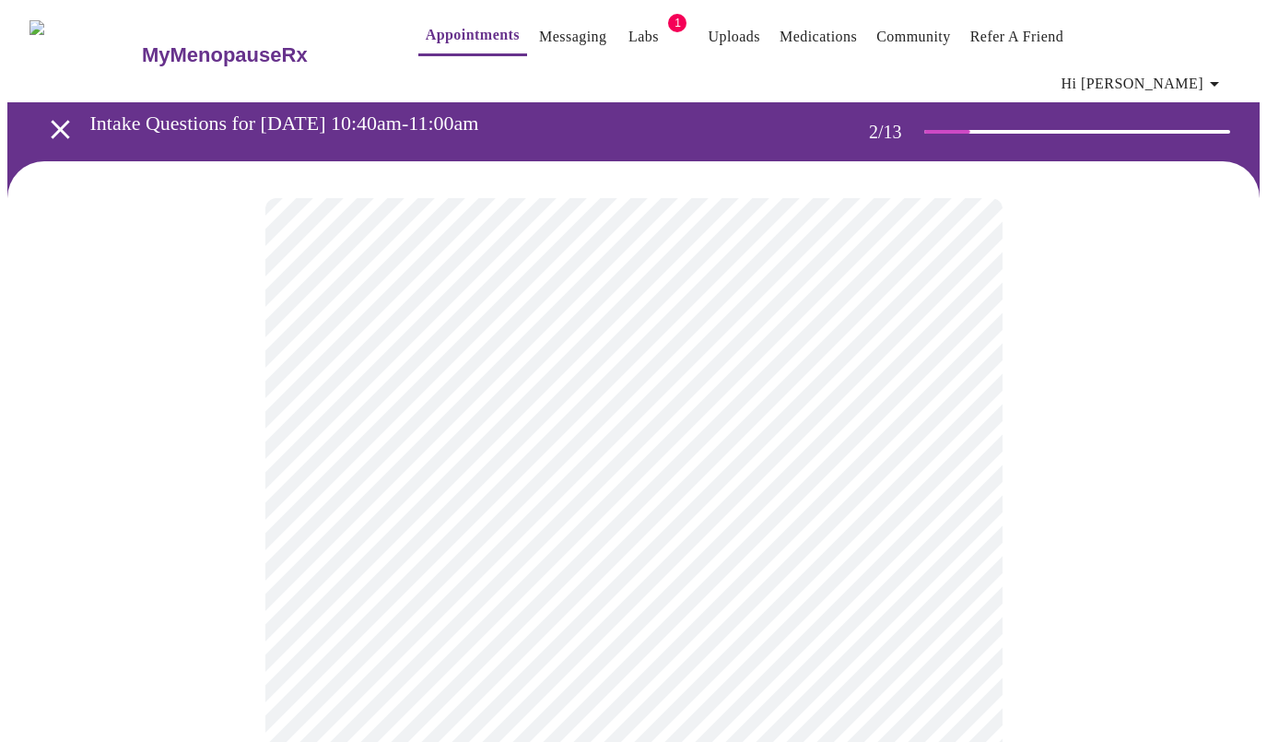
click at [394, 558] on body "MyMenopauseRx Appointments Messaging Labs 1 Uploads Medications Community Refer…" at bounding box center [633, 567] width 1252 height 1121
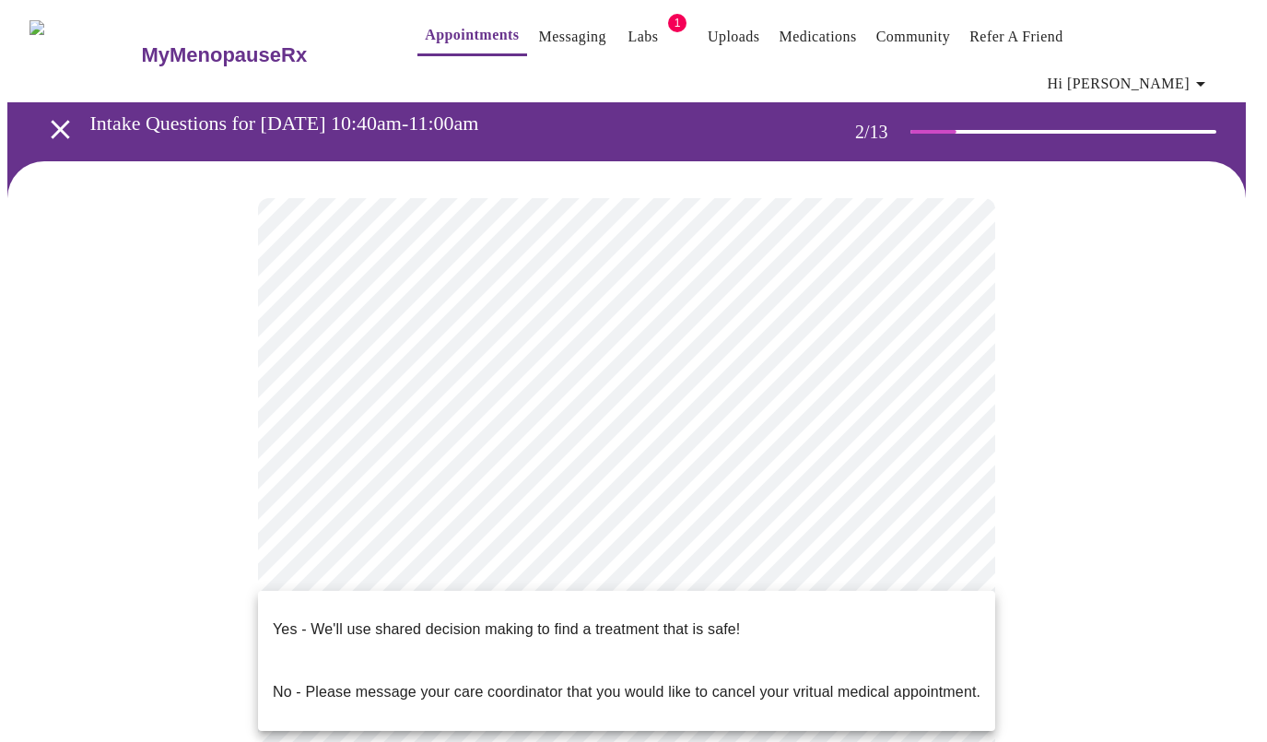
click at [444, 618] on p "Yes - We'll use shared decision making to find a treatment that is safe!" at bounding box center [506, 629] width 467 height 22
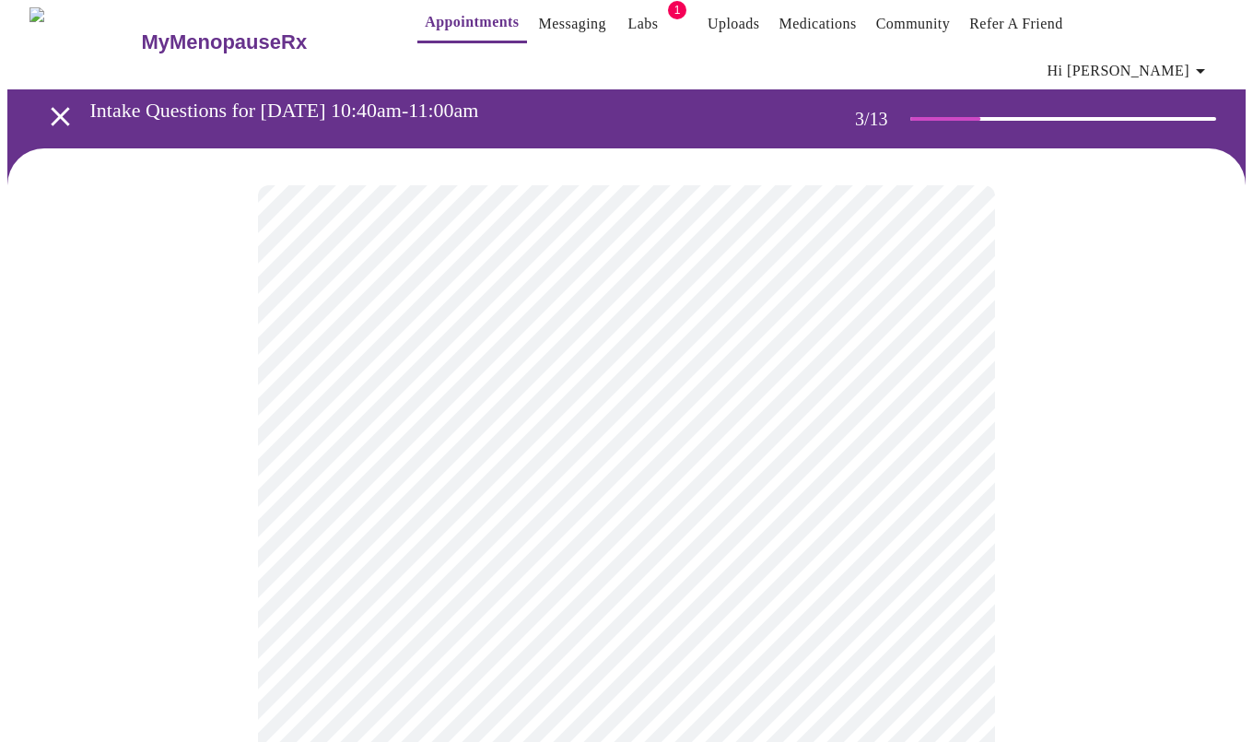
scroll to position [14, 0]
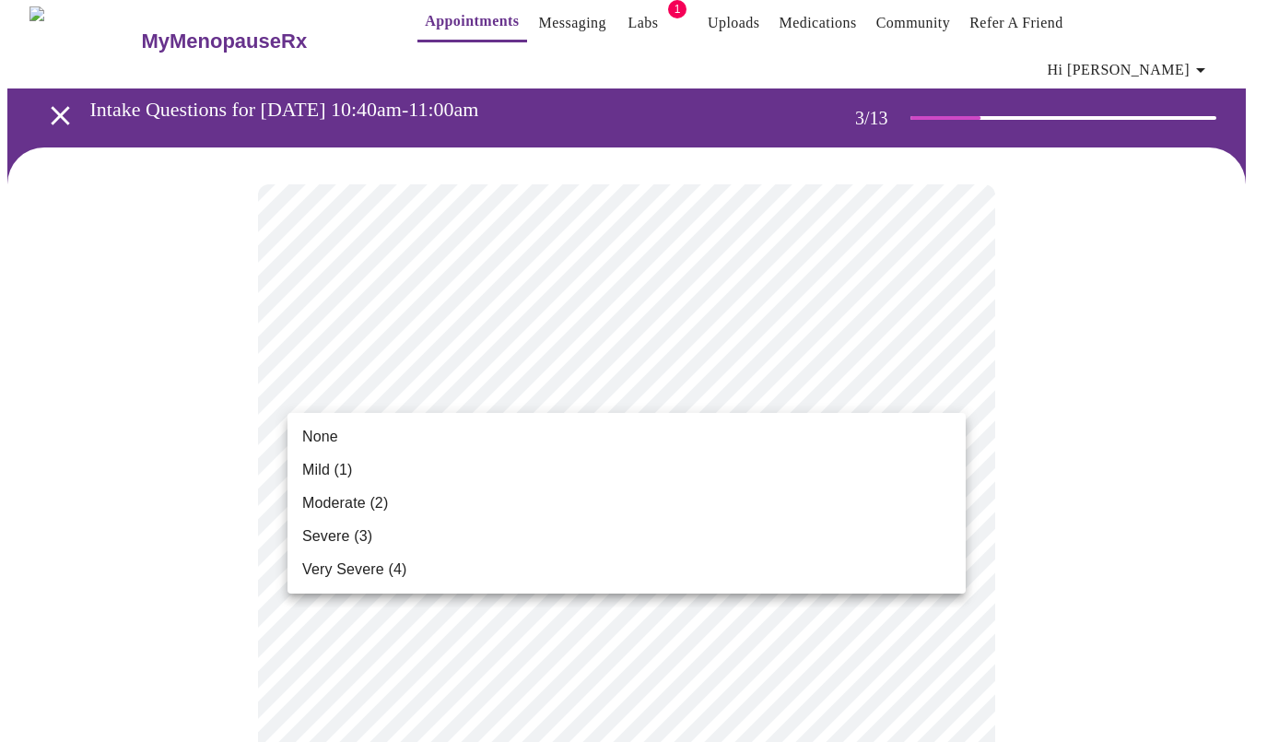
click at [319, 464] on span "Mild (1)" at bounding box center [327, 470] width 51 height 22
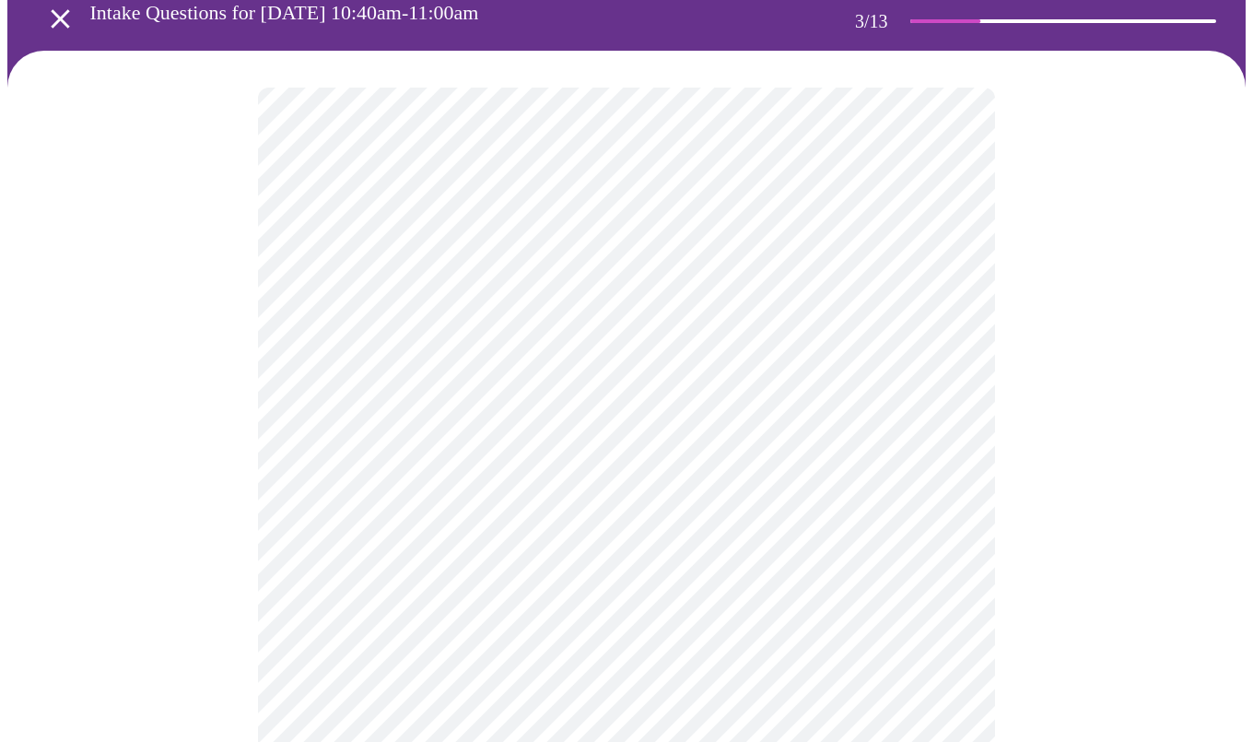
scroll to position [112, 0]
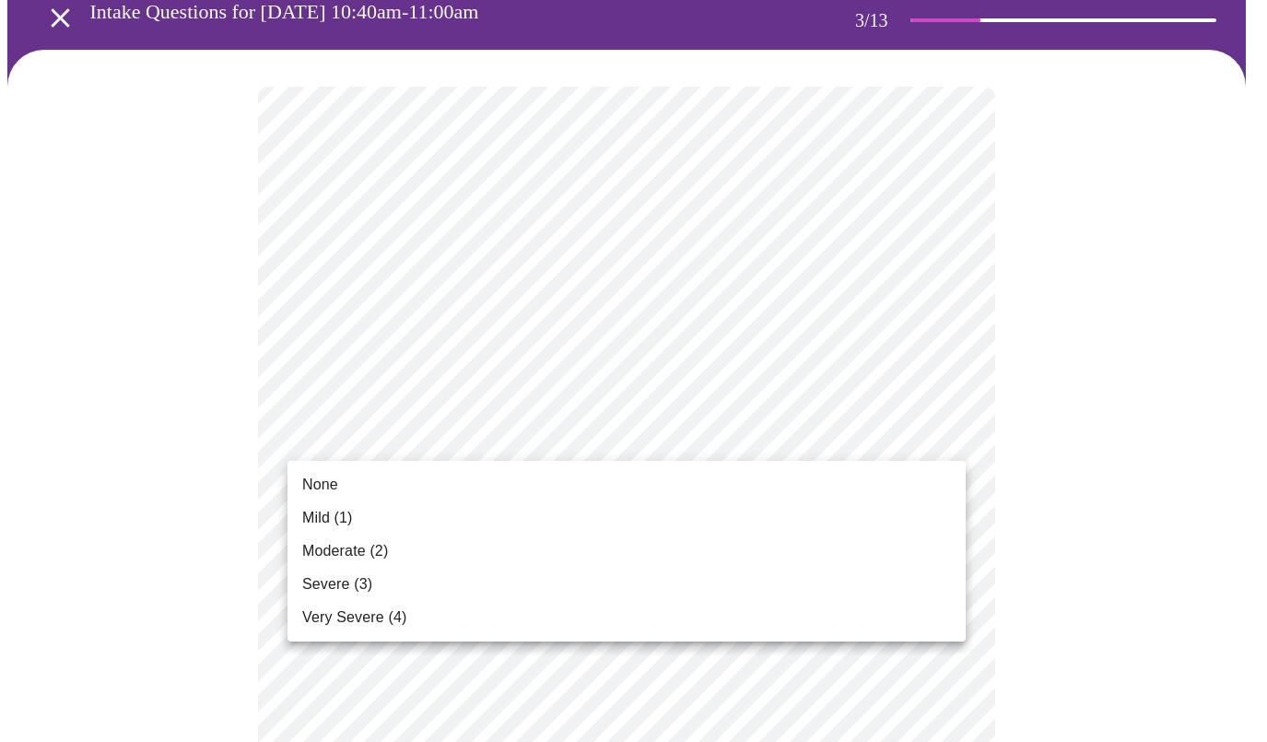
click at [327, 509] on span "Mild (1)" at bounding box center [327, 518] width 51 height 22
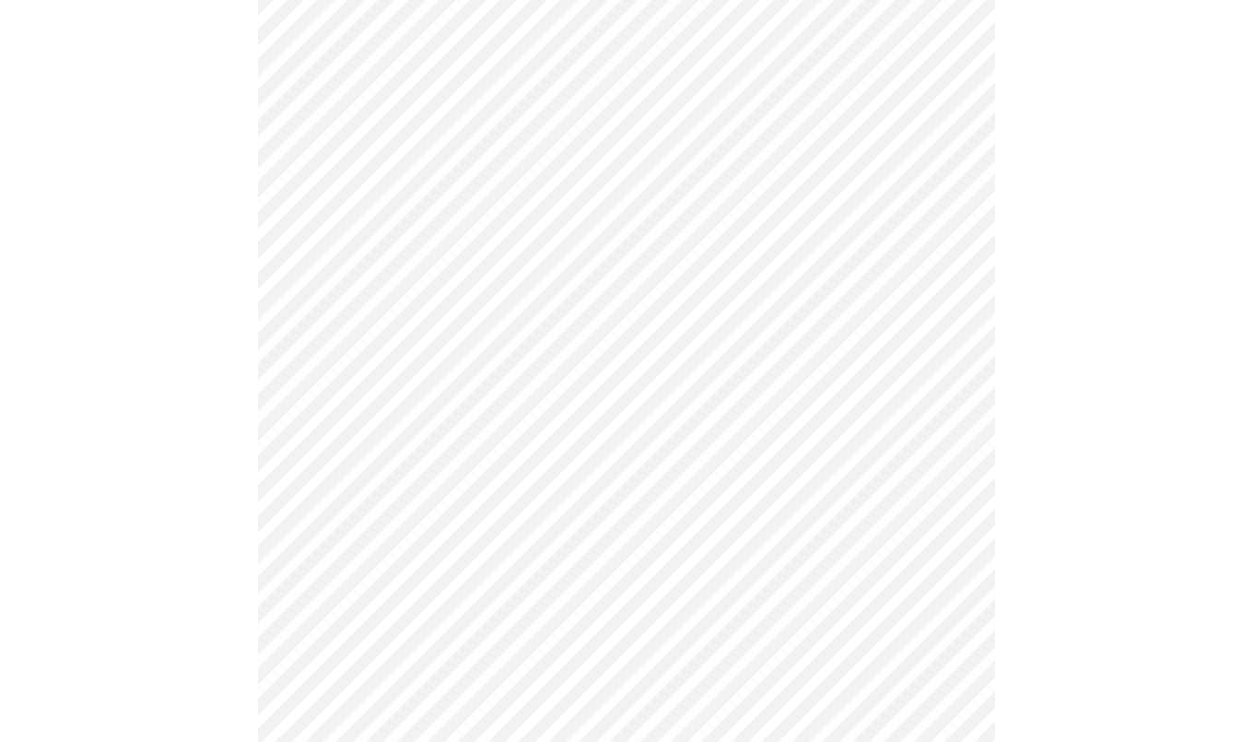
scroll to position [232, 0]
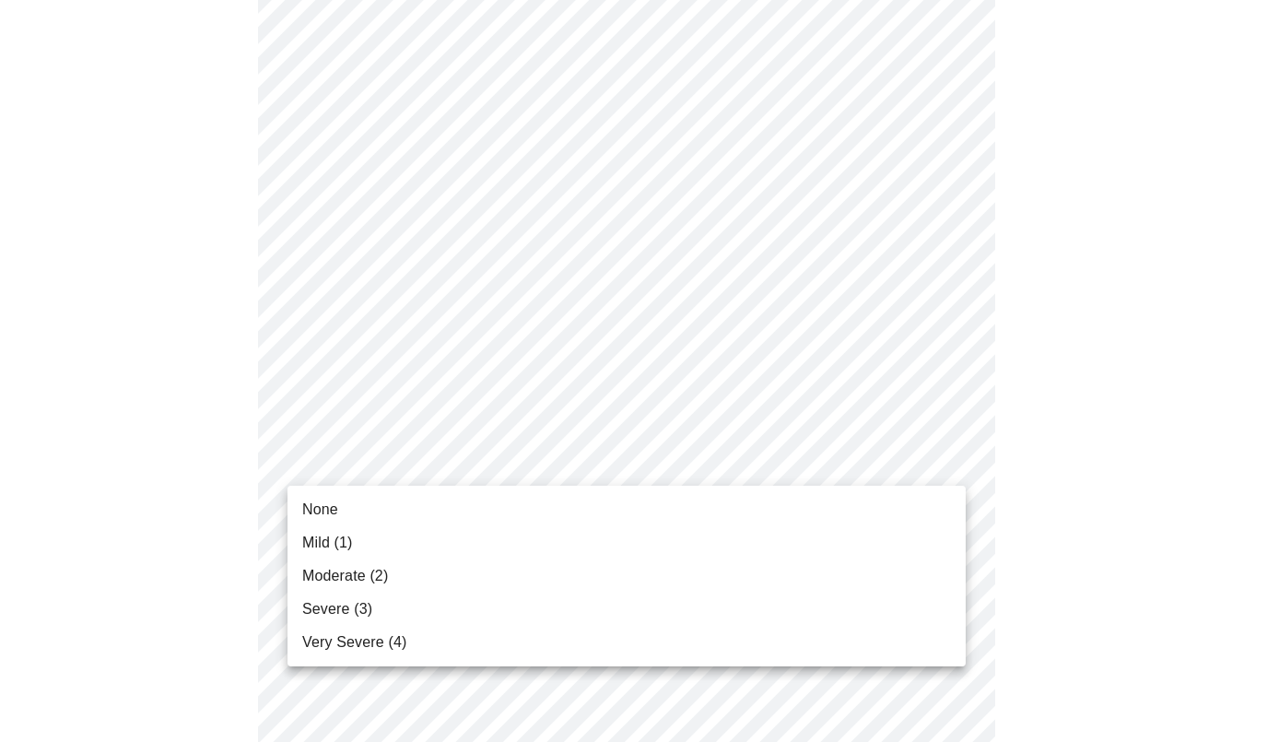
click at [323, 575] on span "Moderate (2)" at bounding box center [345, 576] width 86 height 22
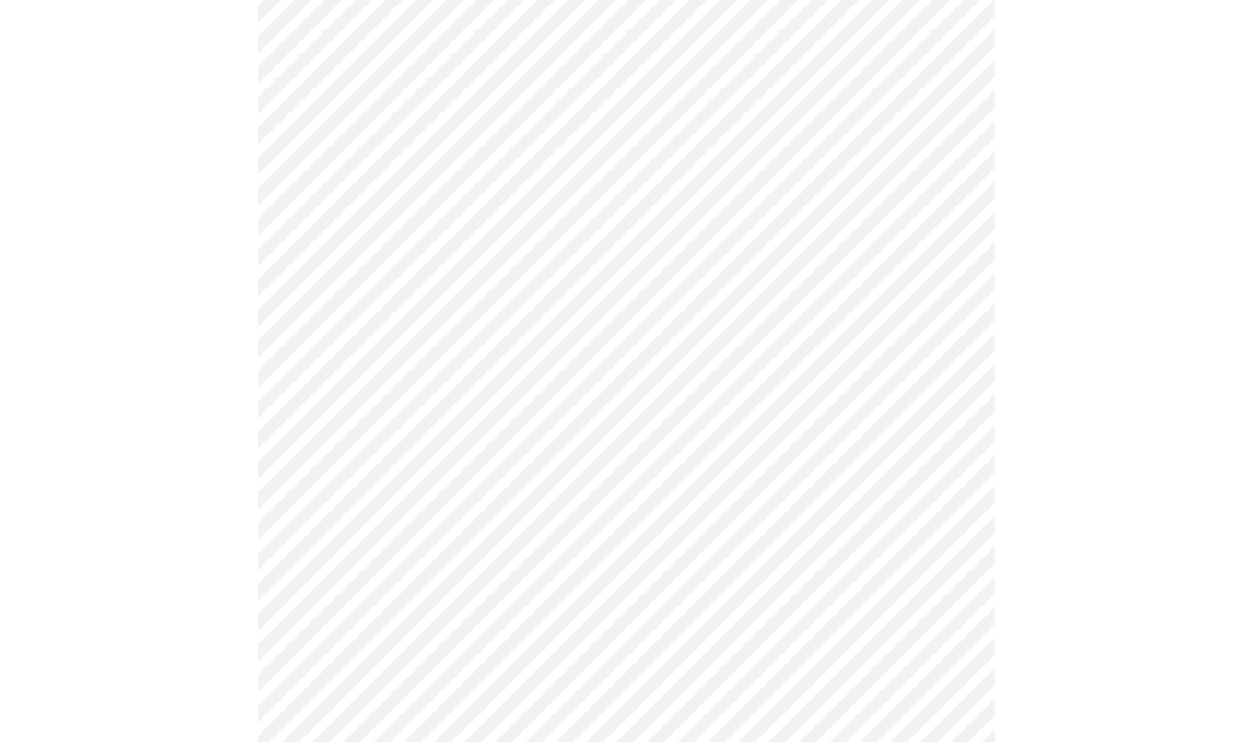
scroll to position [423, 0]
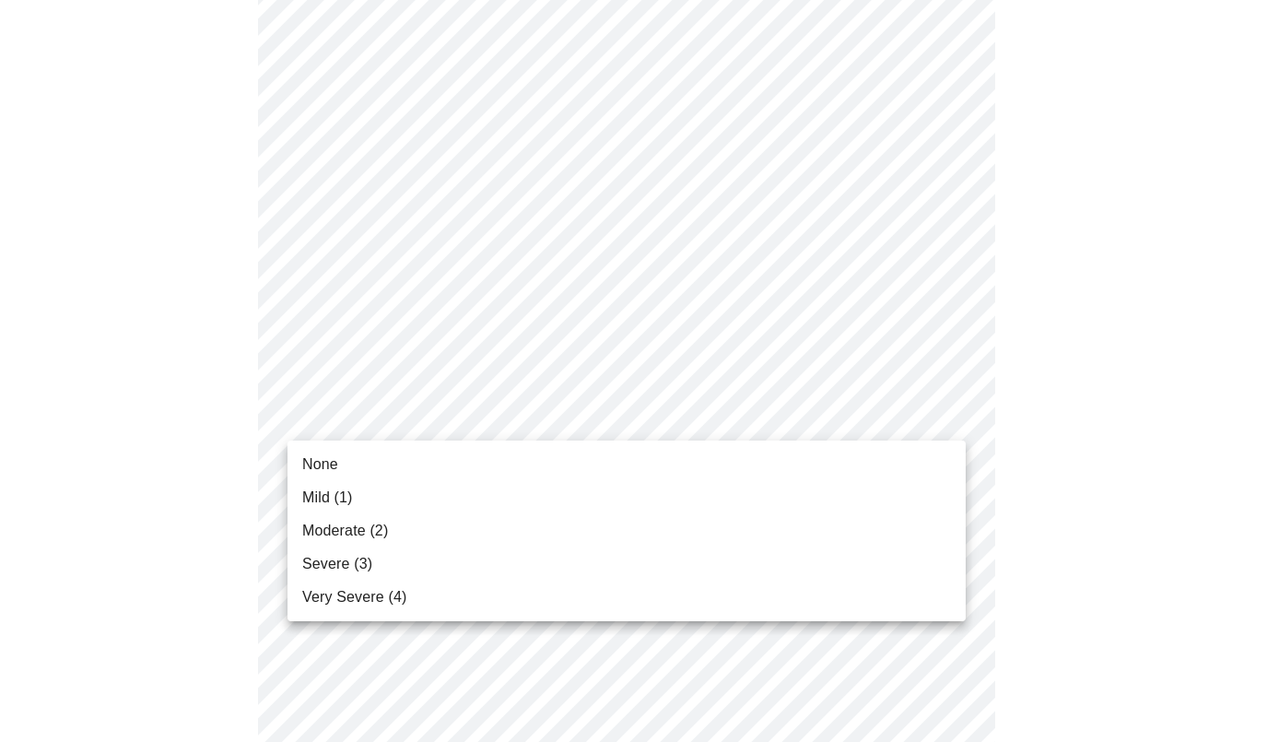
click at [339, 533] on span "Moderate (2)" at bounding box center [345, 531] width 86 height 22
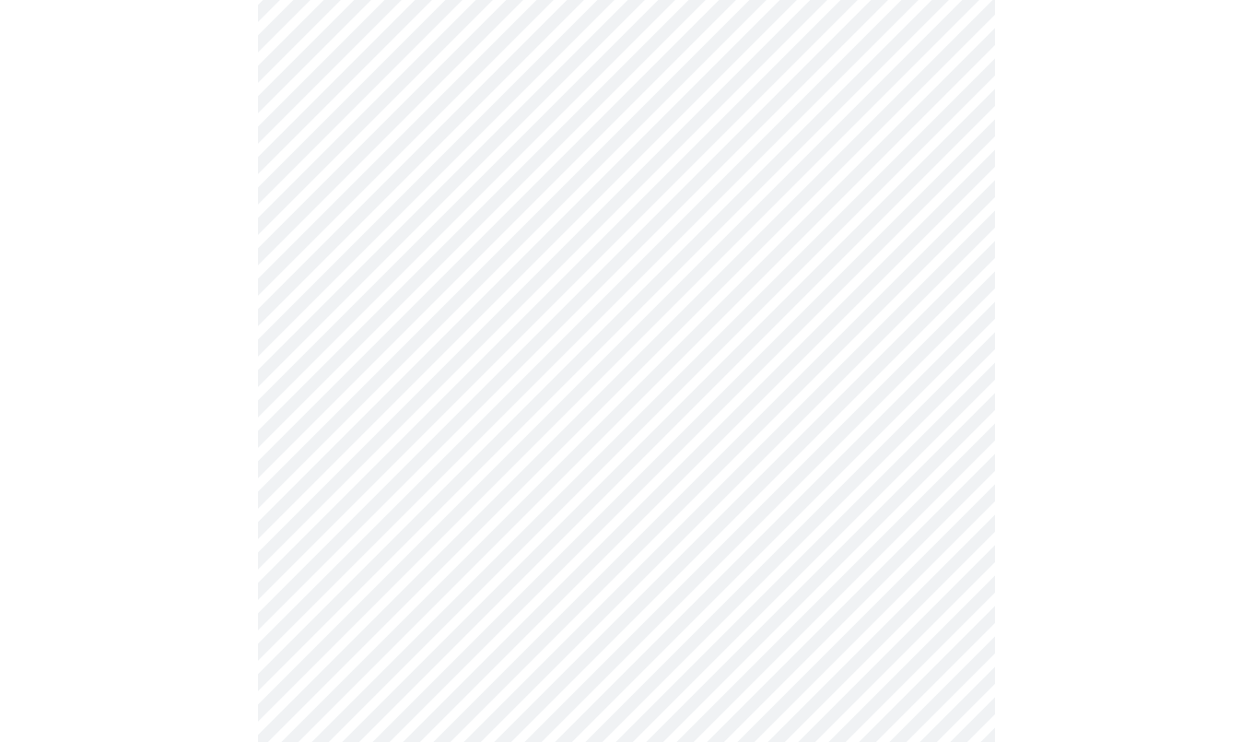
scroll to position [480, 0]
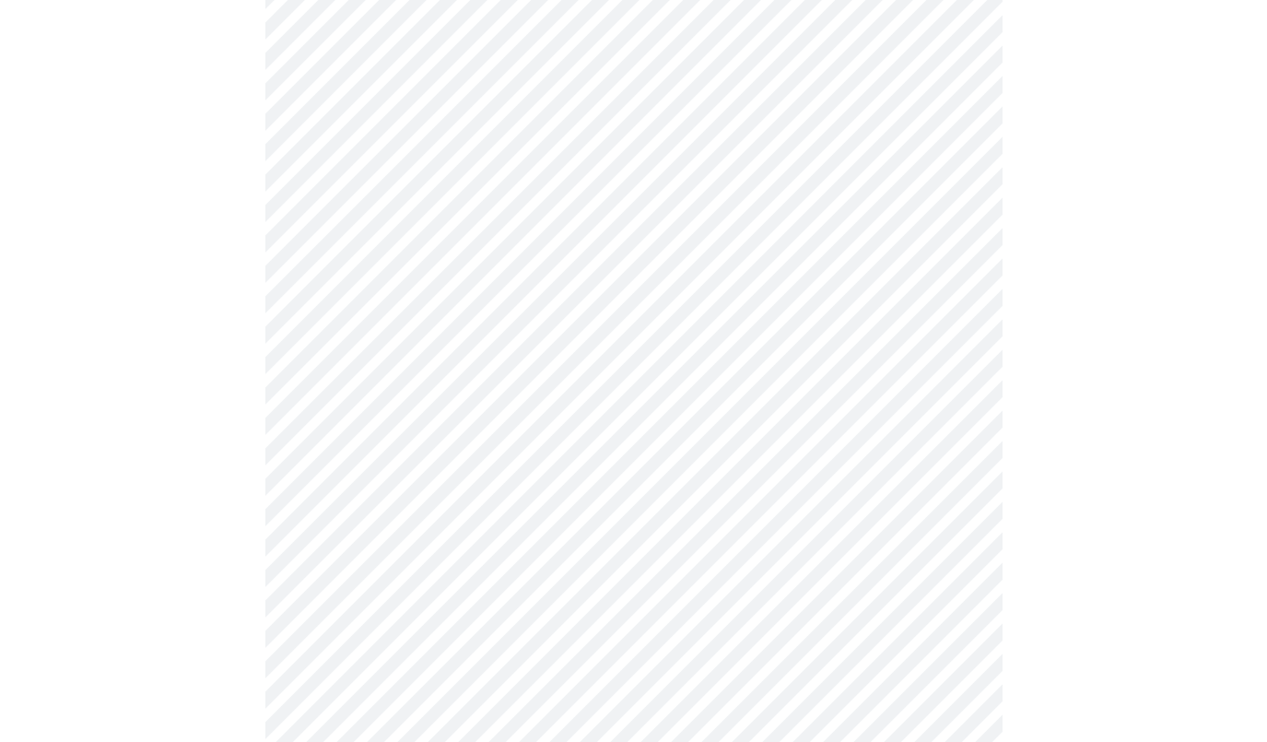
click at [453, 469] on body "MyMenopauseRx Appointments Messaging Labs 1 Uploads Medications Community Refer…" at bounding box center [633, 711] width 1252 height 2368
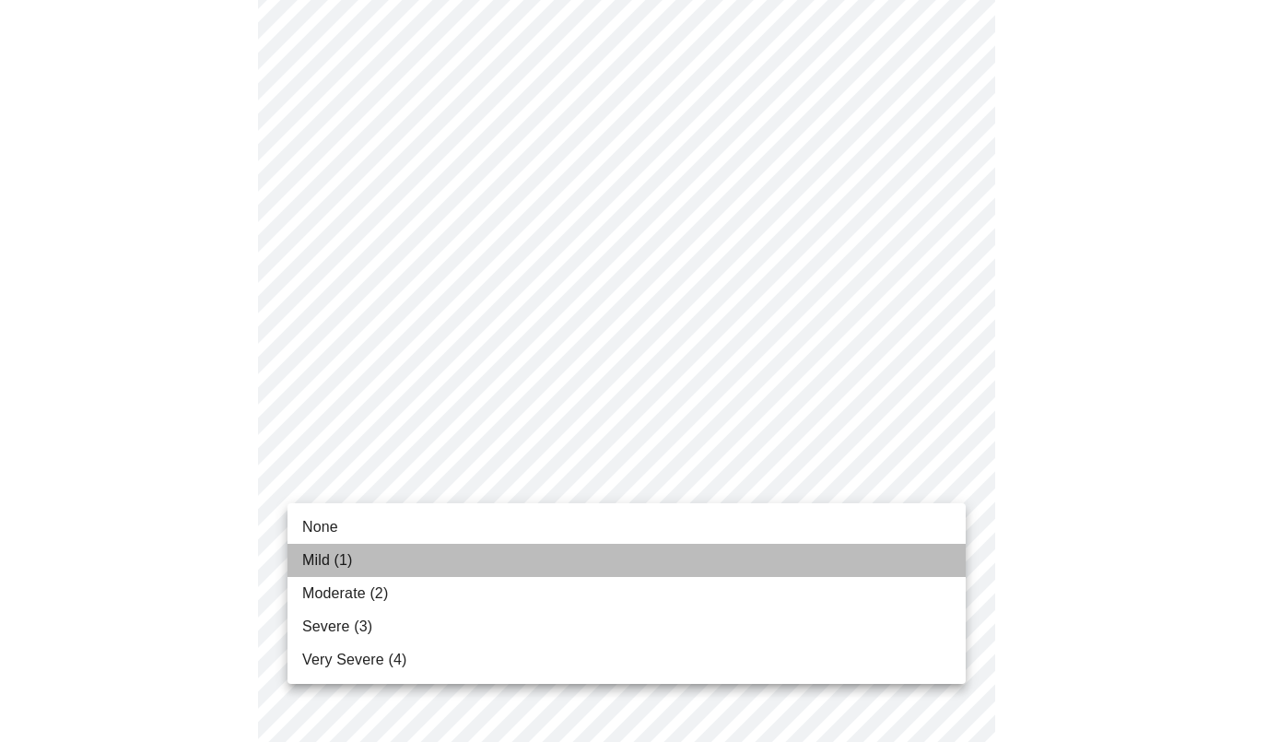
click at [311, 558] on span "Mild (1)" at bounding box center [327, 560] width 51 height 22
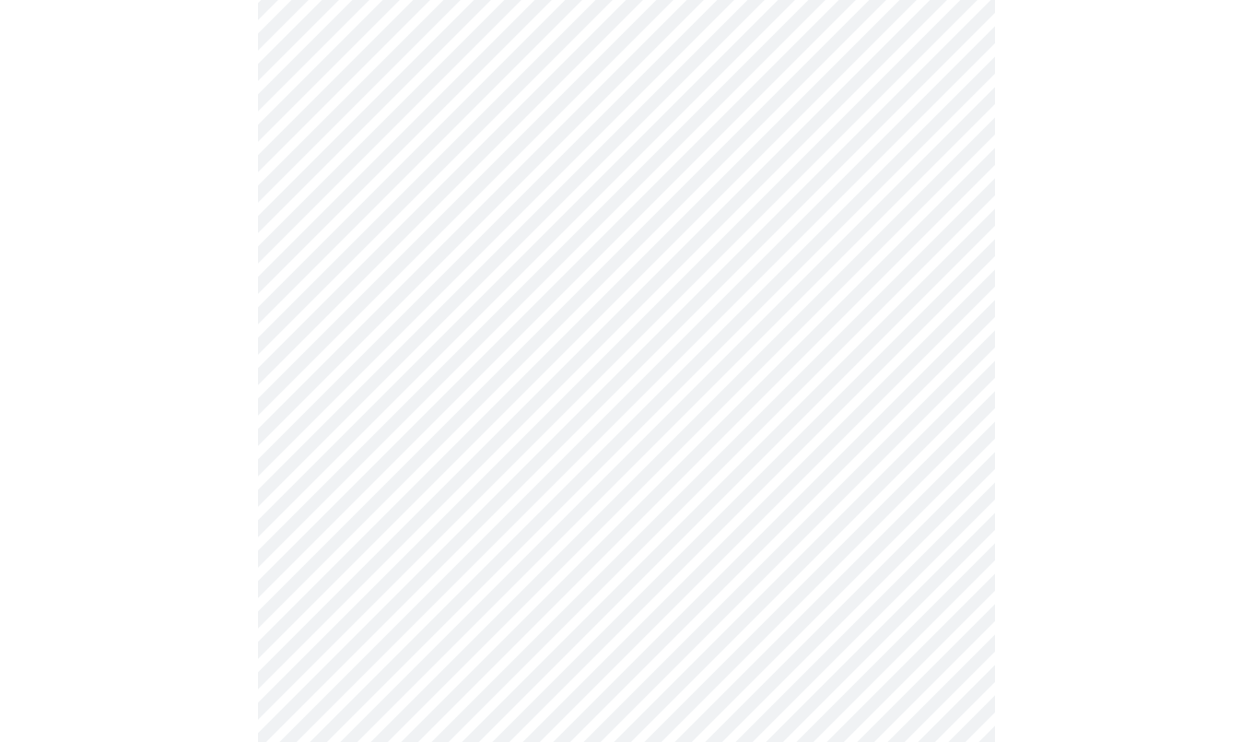
scroll to position [535, 0]
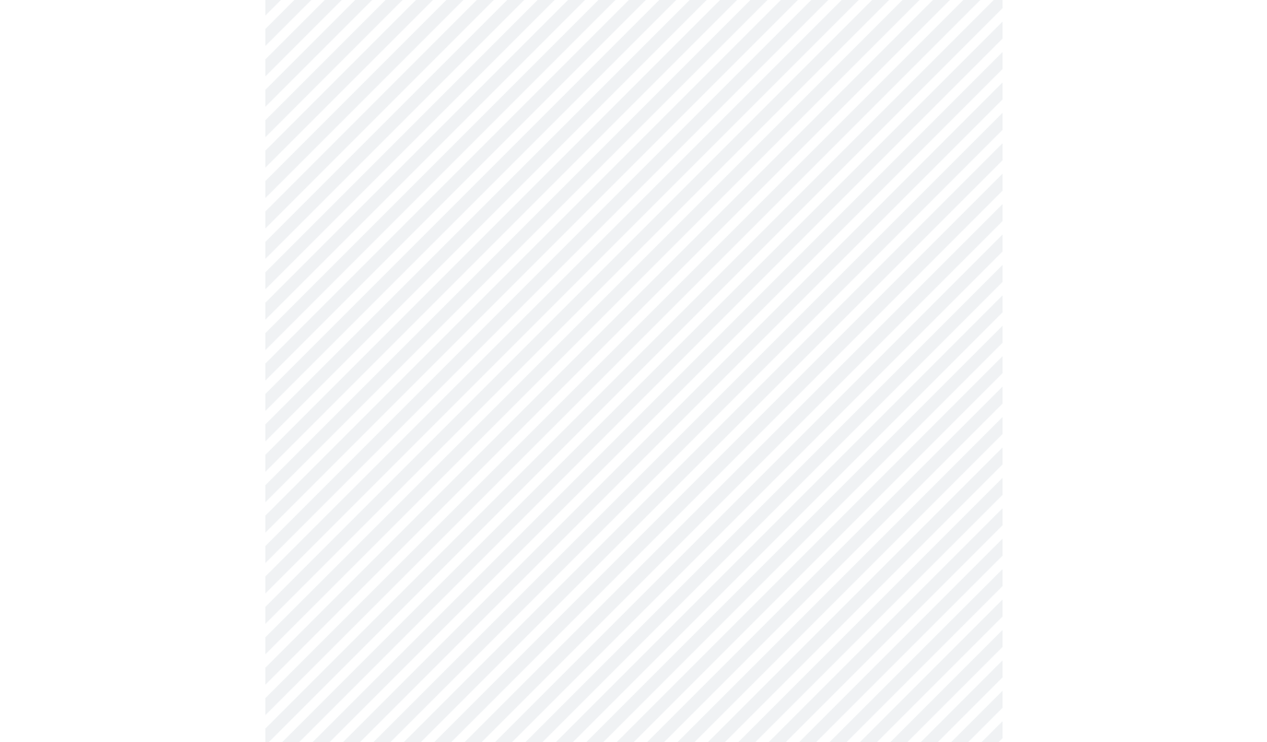
click at [413, 535] on body "MyMenopauseRx Appointments Messaging Labs 1 Uploads Medications Community Refer…" at bounding box center [633, 644] width 1252 height 2343
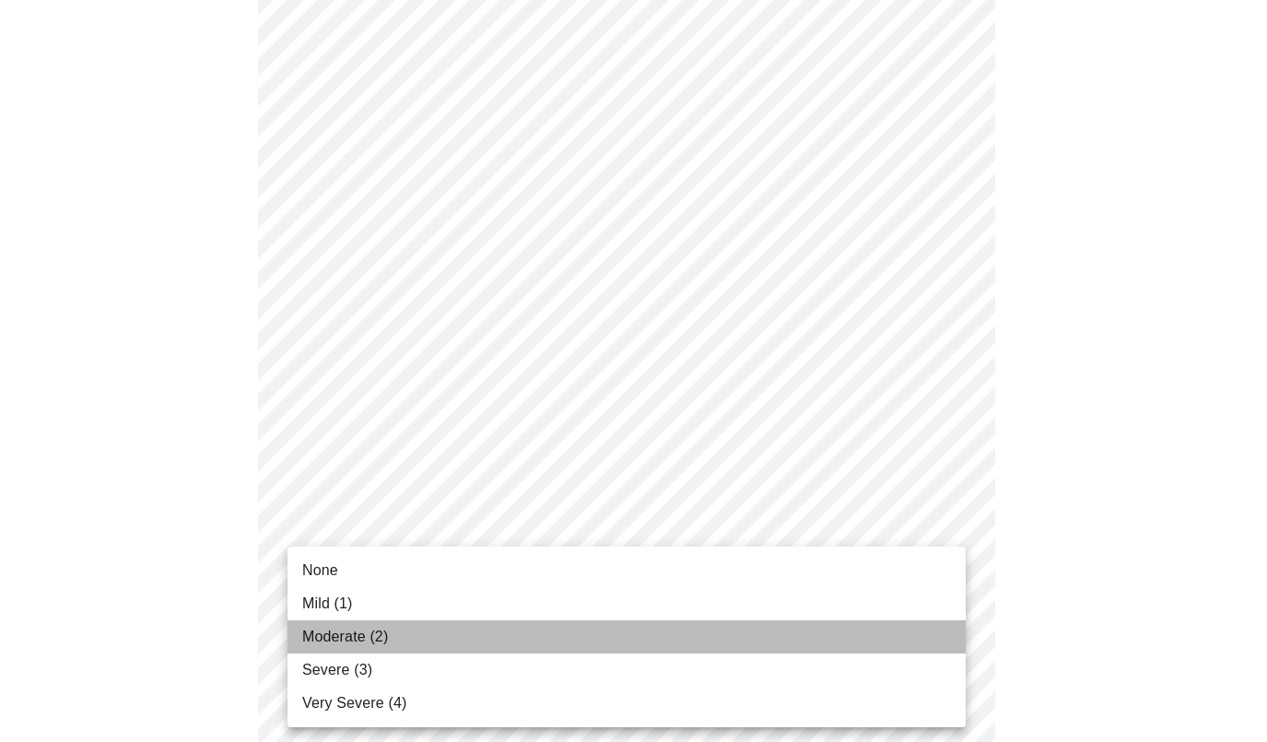
drag, startPoint x: 356, startPoint y: 630, endPoint x: 375, endPoint y: 613, distance: 26.1
click at [357, 625] on li "Moderate (2)" at bounding box center [627, 636] width 678 height 33
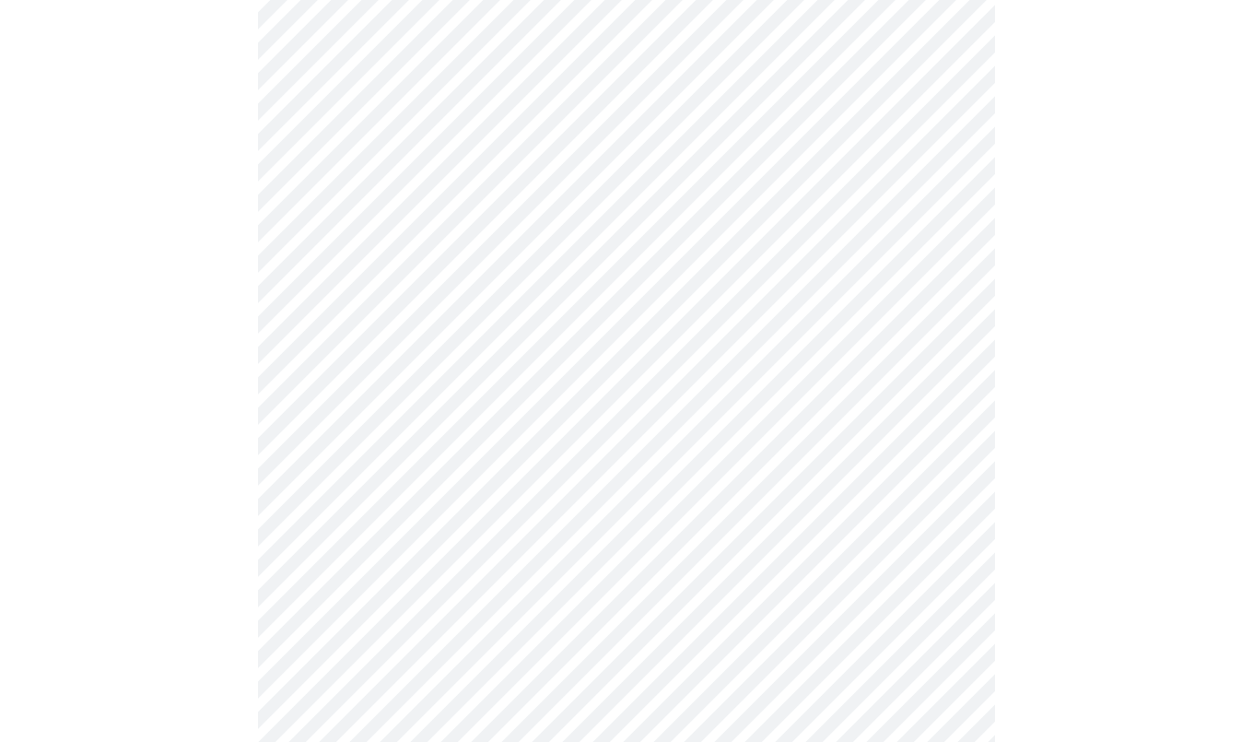
scroll to position [738, 0]
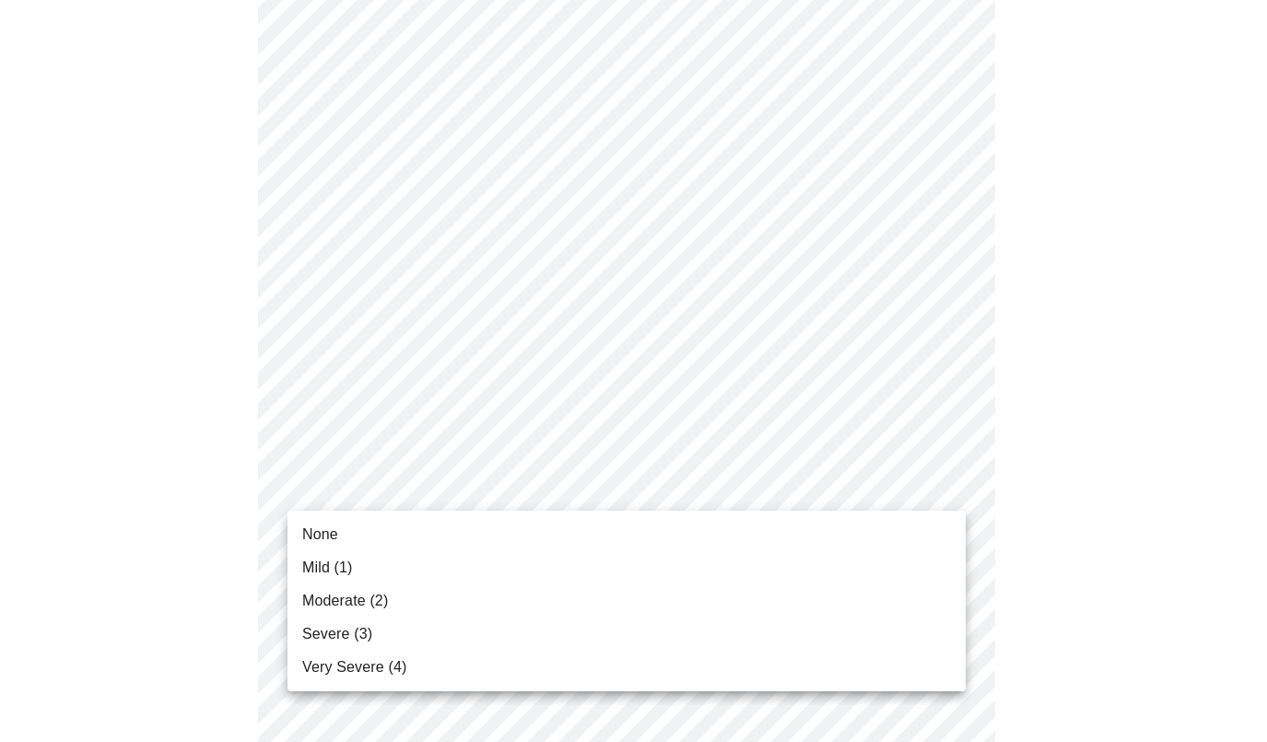
click at [488, 489] on body "MyMenopauseRx Appointments Messaging Labs 1 Uploads Medications Community Refer…" at bounding box center [633, 428] width 1252 height 2318
drag, startPoint x: 334, startPoint y: 596, endPoint x: 415, endPoint y: 583, distance: 82.1
click at [338, 595] on span "Moderate (2)" at bounding box center [345, 601] width 86 height 22
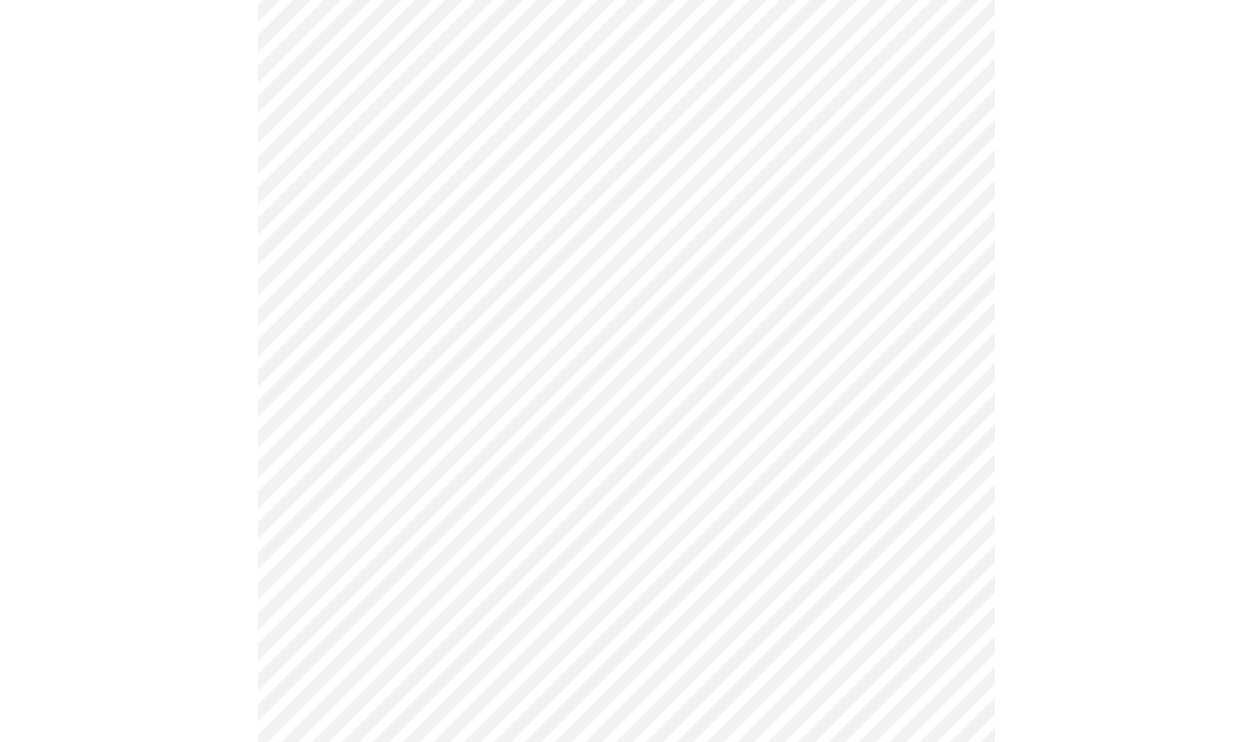
scroll to position [904, 0]
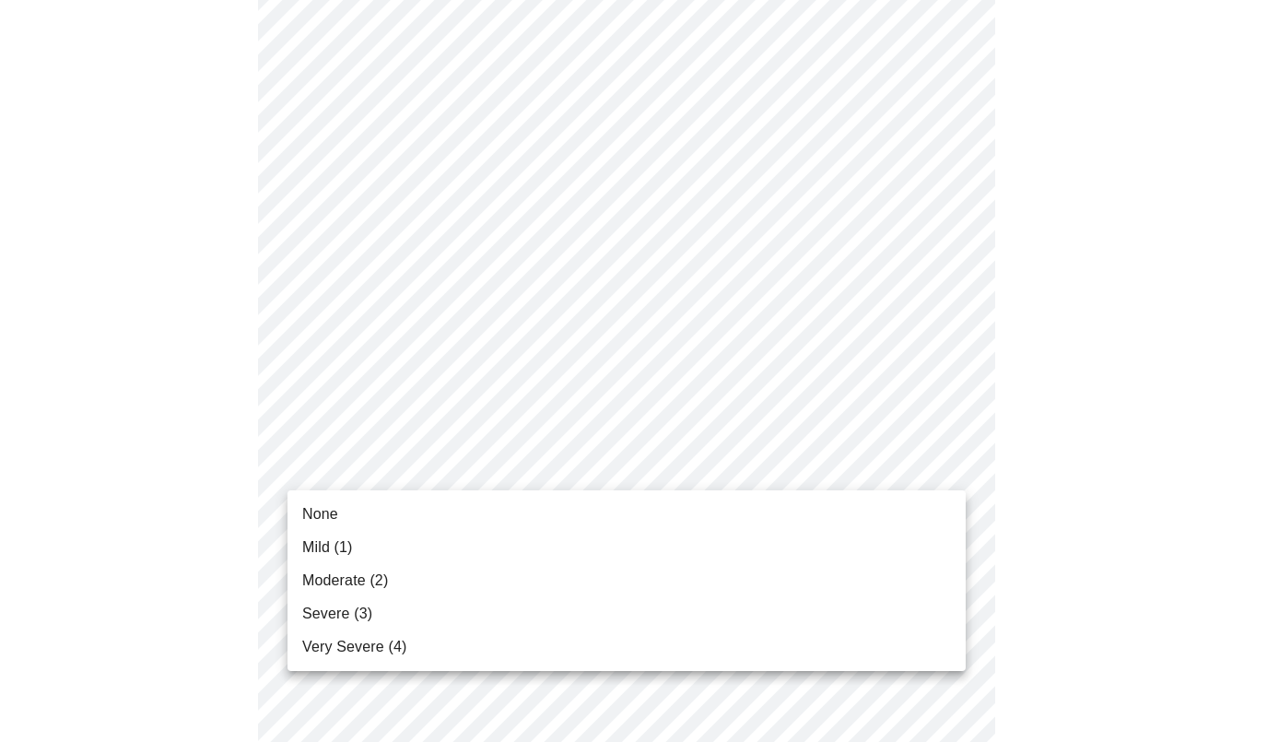
click at [423, 465] on body "MyMenopauseRx Appointments Messaging Labs 1 Uploads Medications Community Refer…" at bounding box center [633, 249] width 1252 height 2293
click at [313, 508] on span "None" at bounding box center [320, 514] width 36 height 22
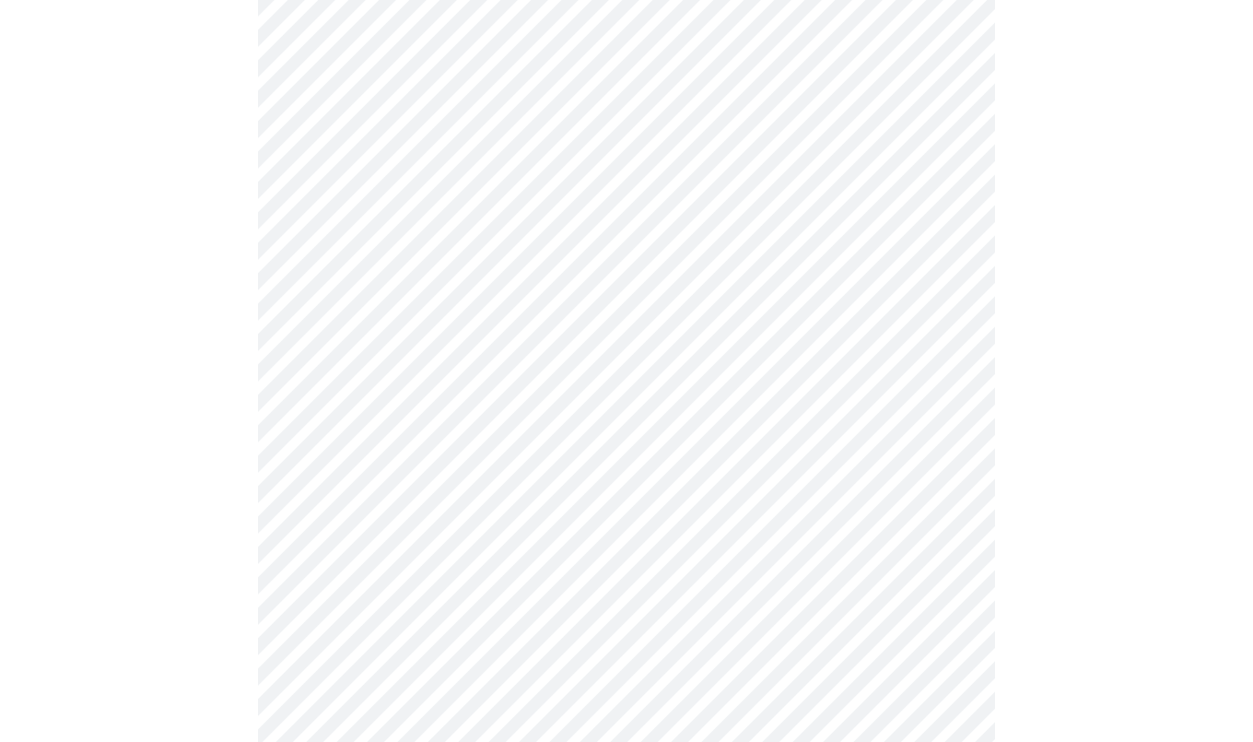
scroll to position [998, 0]
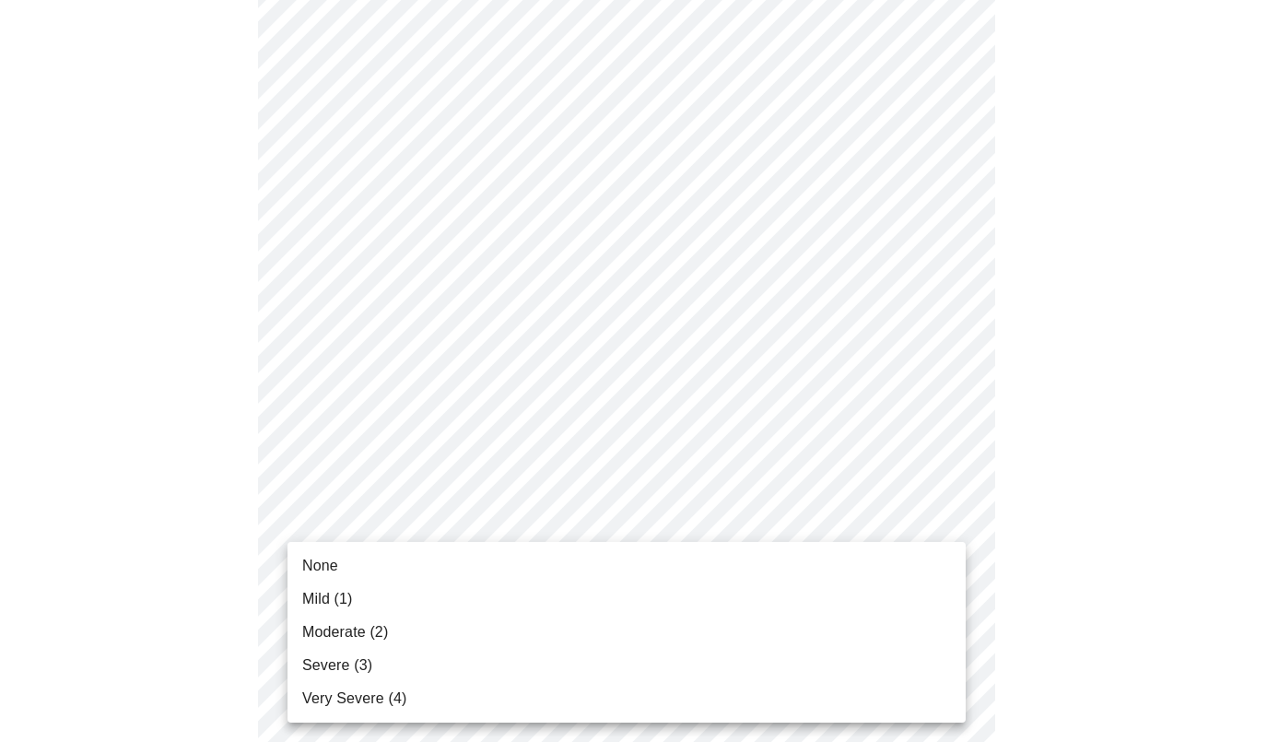
click at [430, 517] on body "MyMenopauseRx Appointments Messaging Labs 1 Uploads Medications Community Refer…" at bounding box center [633, 143] width 1252 height 2268
click at [327, 633] on span "Moderate (2)" at bounding box center [345, 632] width 86 height 22
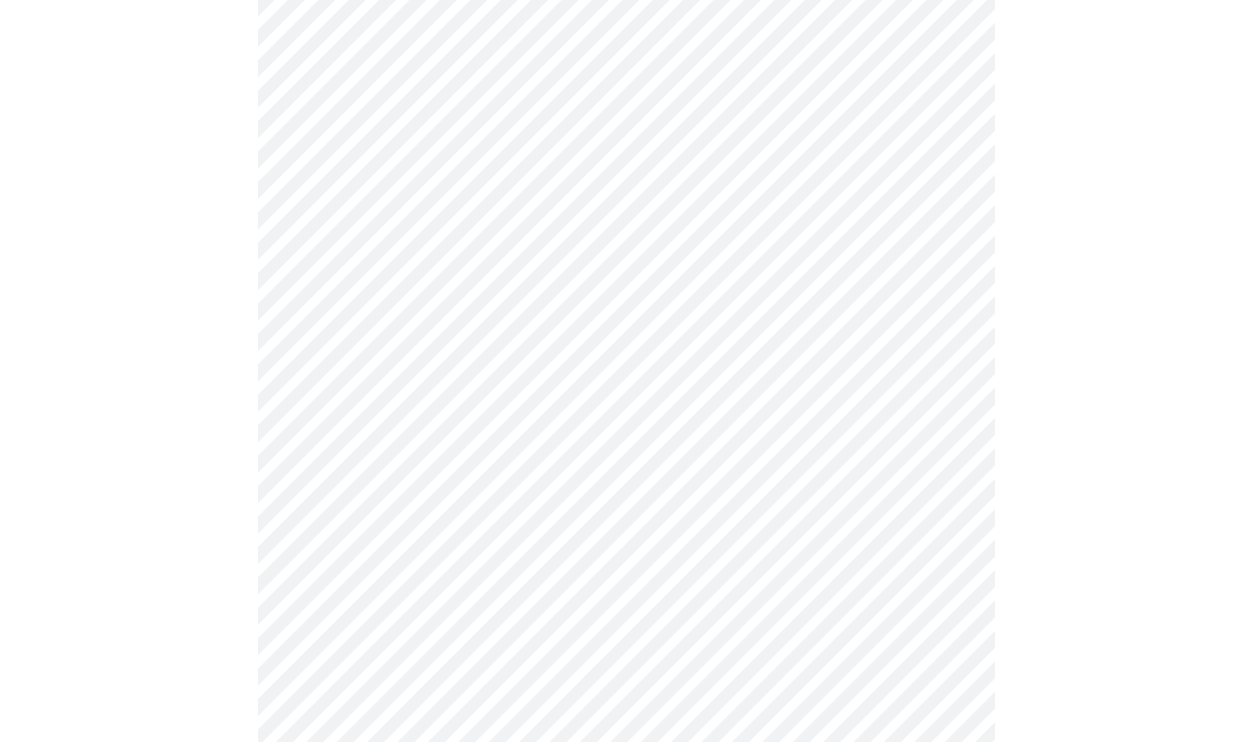
scroll to position [1149, 0]
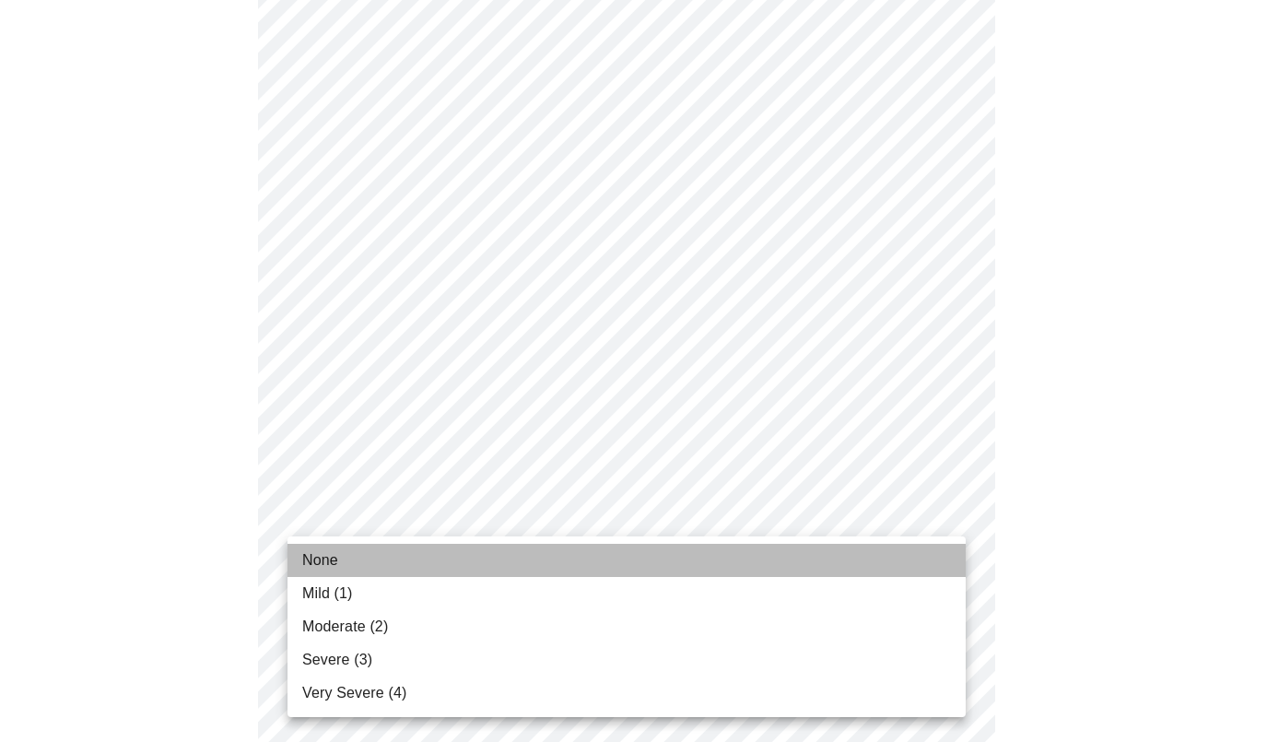
click at [337, 558] on span "None" at bounding box center [320, 560] width 36 height 22
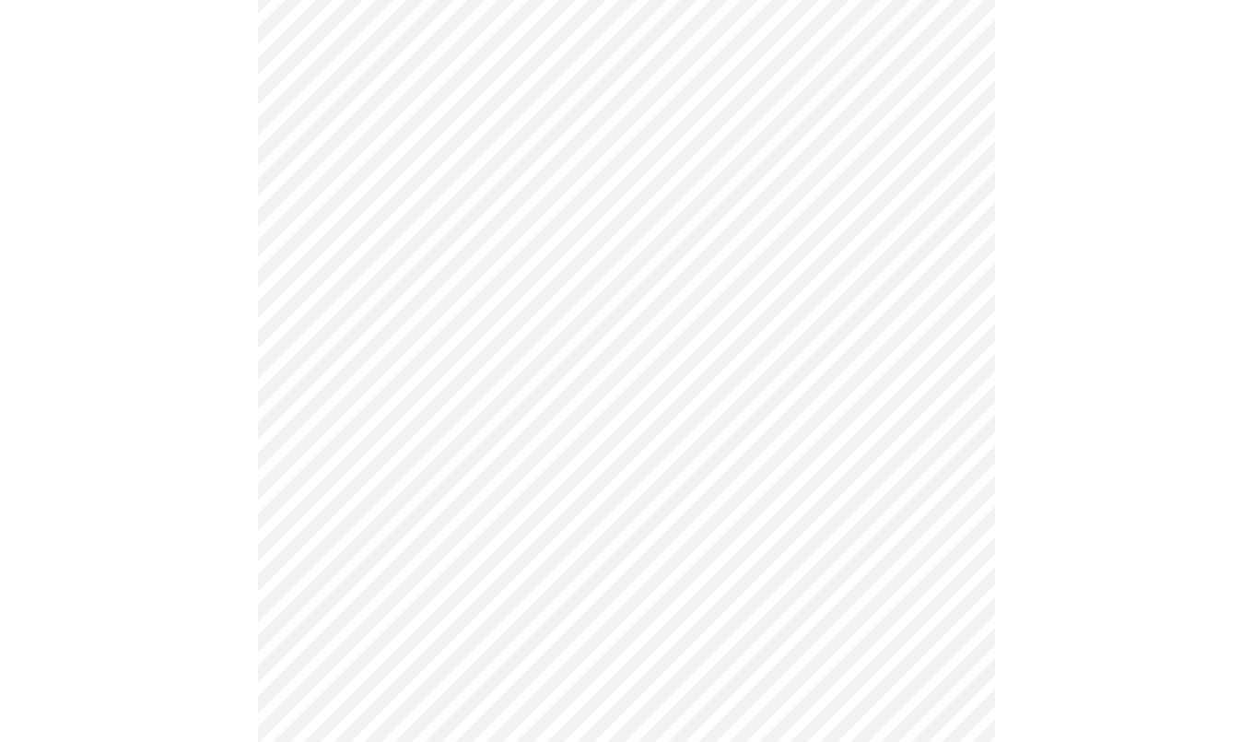
scroll to position [1300, 0]
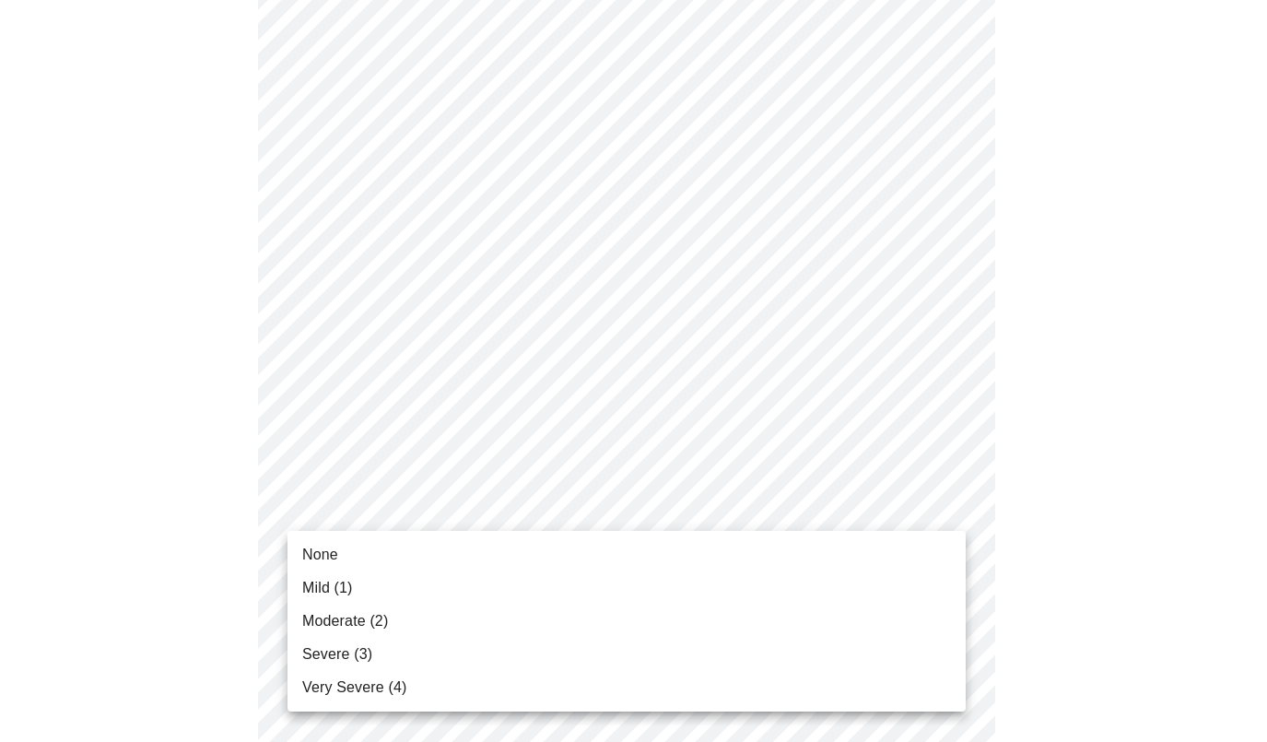
click at [337, 550] on span "None" at bounding box center [320, 555] width 36 height 22
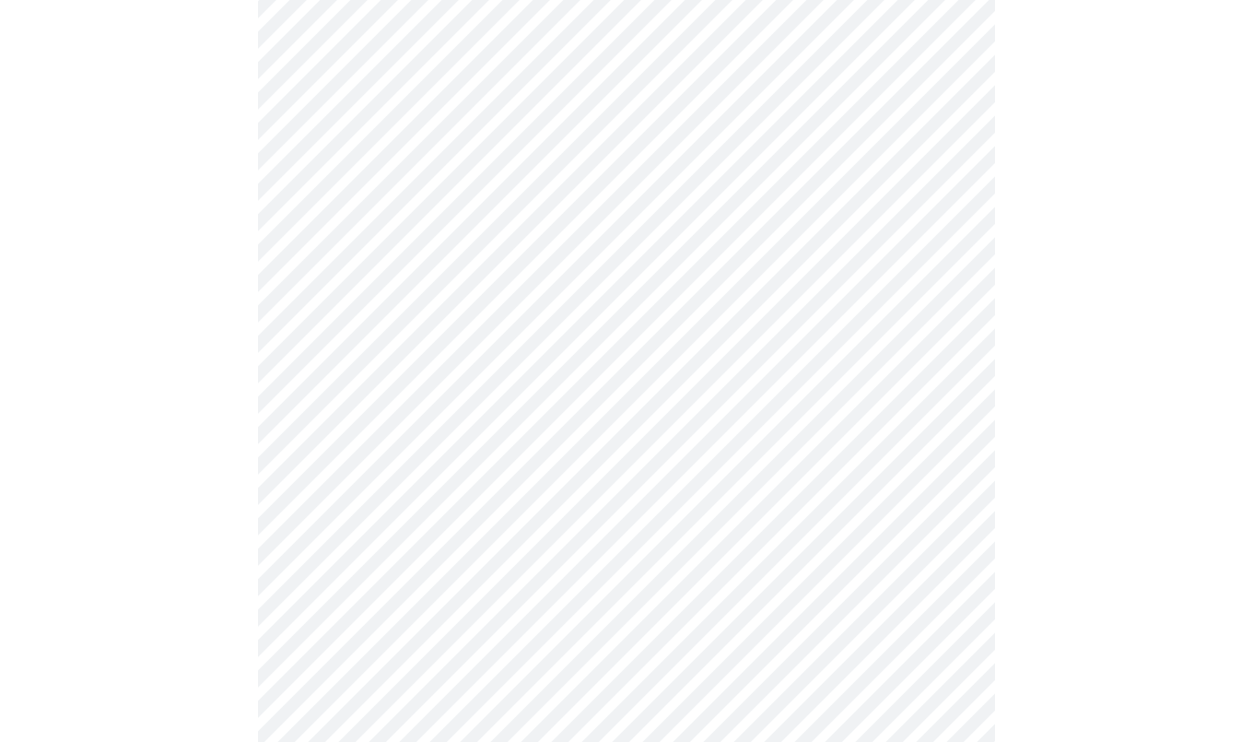
scroll to position [590, 0]
click at [628, 530] on body "MyMenopauseRx Appointments Messaging Labs 1 Uploads Medications Community Refer…" at bounding box center [626, 338] width 1239 height 1840
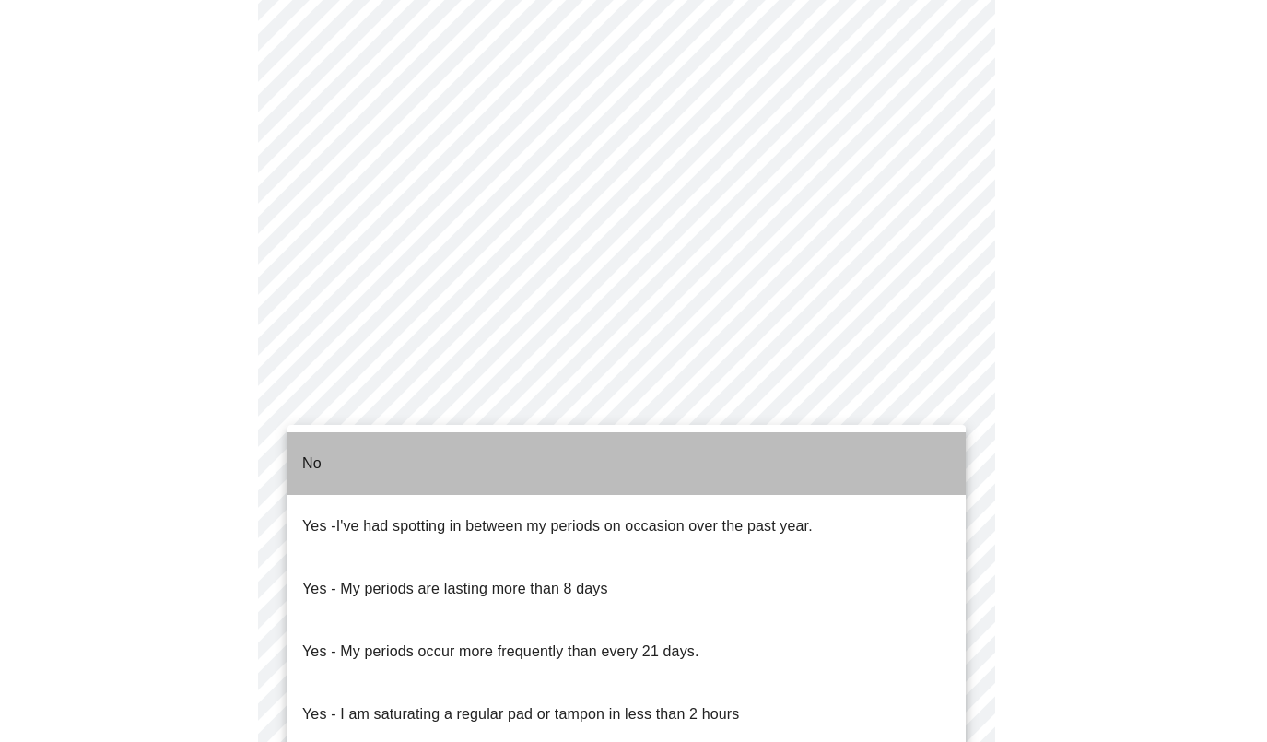
click at [514, 468] on li "No" at bounding box center [627, 463] width 678 height 63
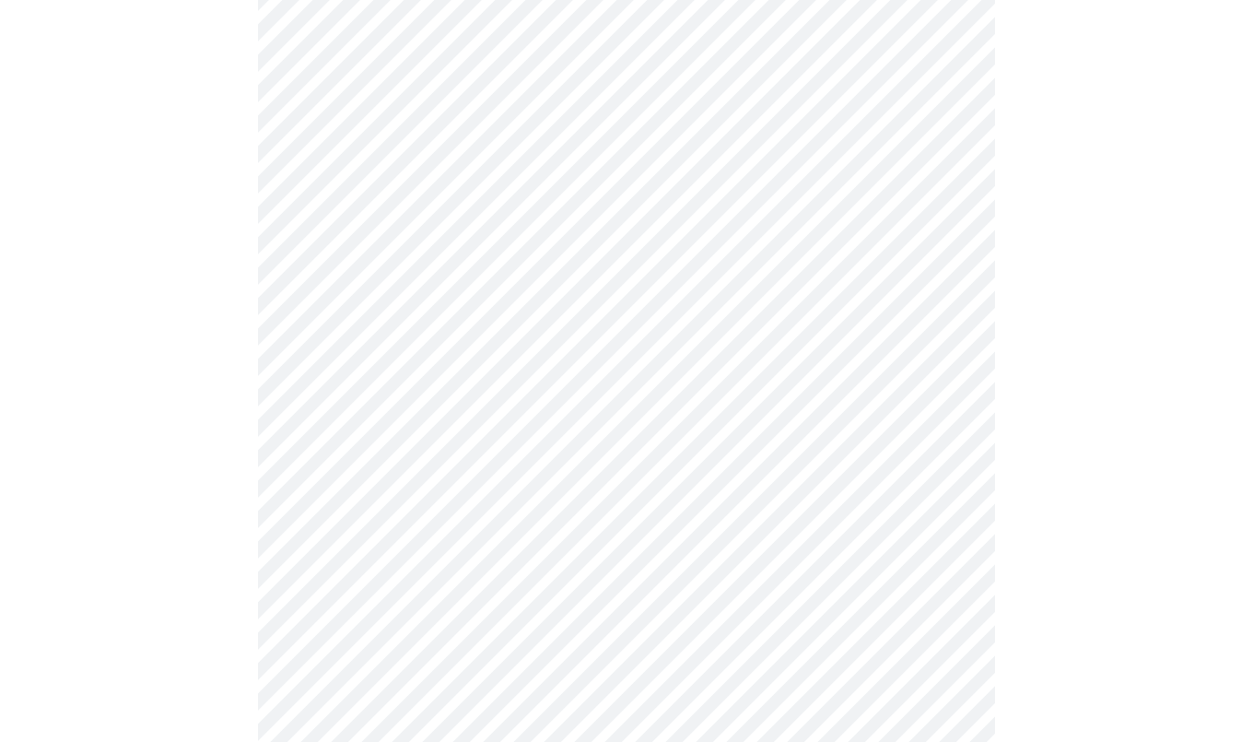
scroll to position [759, 0]
click at [538, 492] on body "MyMenopauseRx Appointments Messaging Labs 1 Uploads Medications Community Refer…" at bounding box center [626, 163] width 1239 height 1830
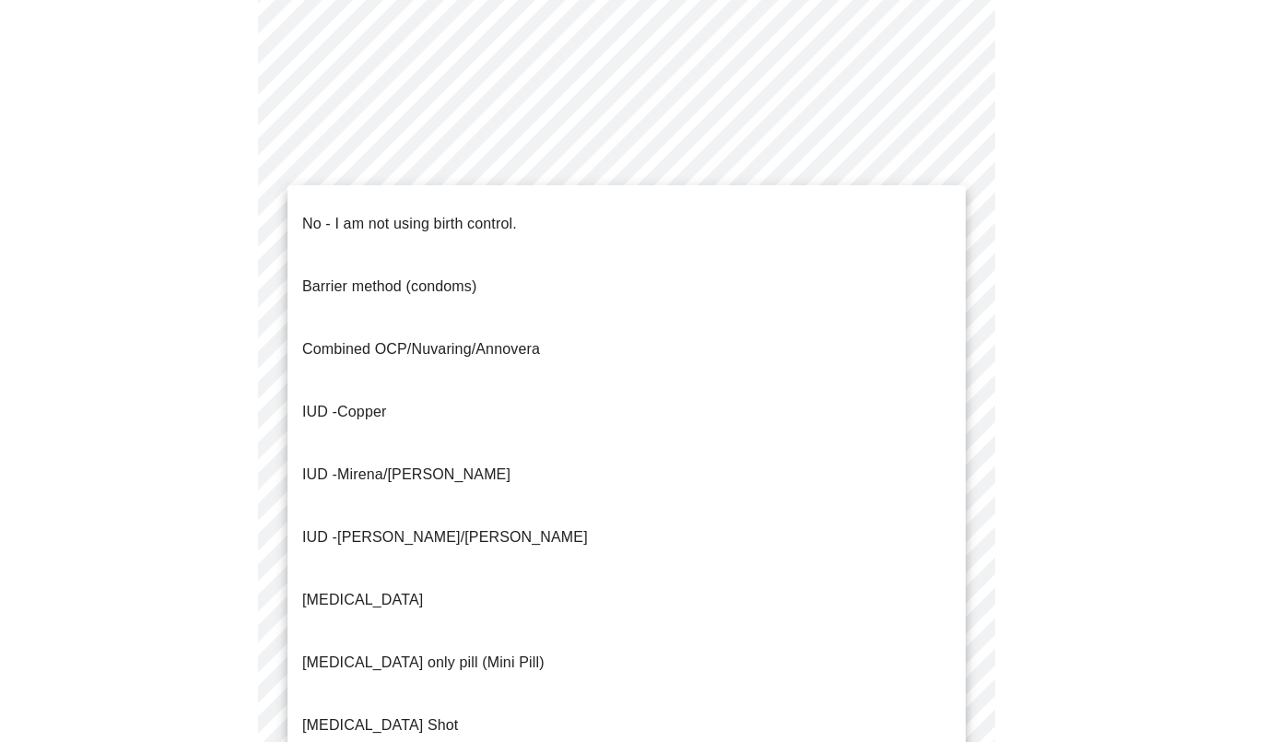
click at [379, 221] on span "No - I am not using birth control." at bounding box center [409, 224] width 215 height 52
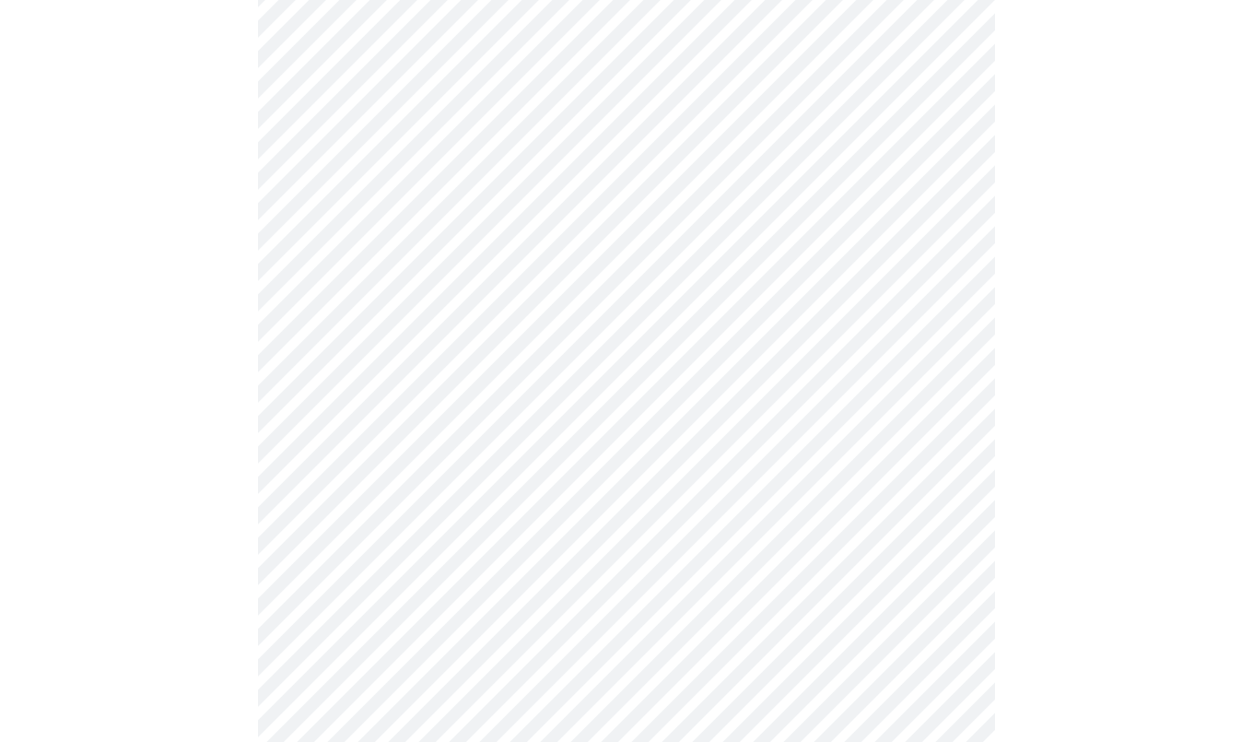
scroll to position [940, 0]
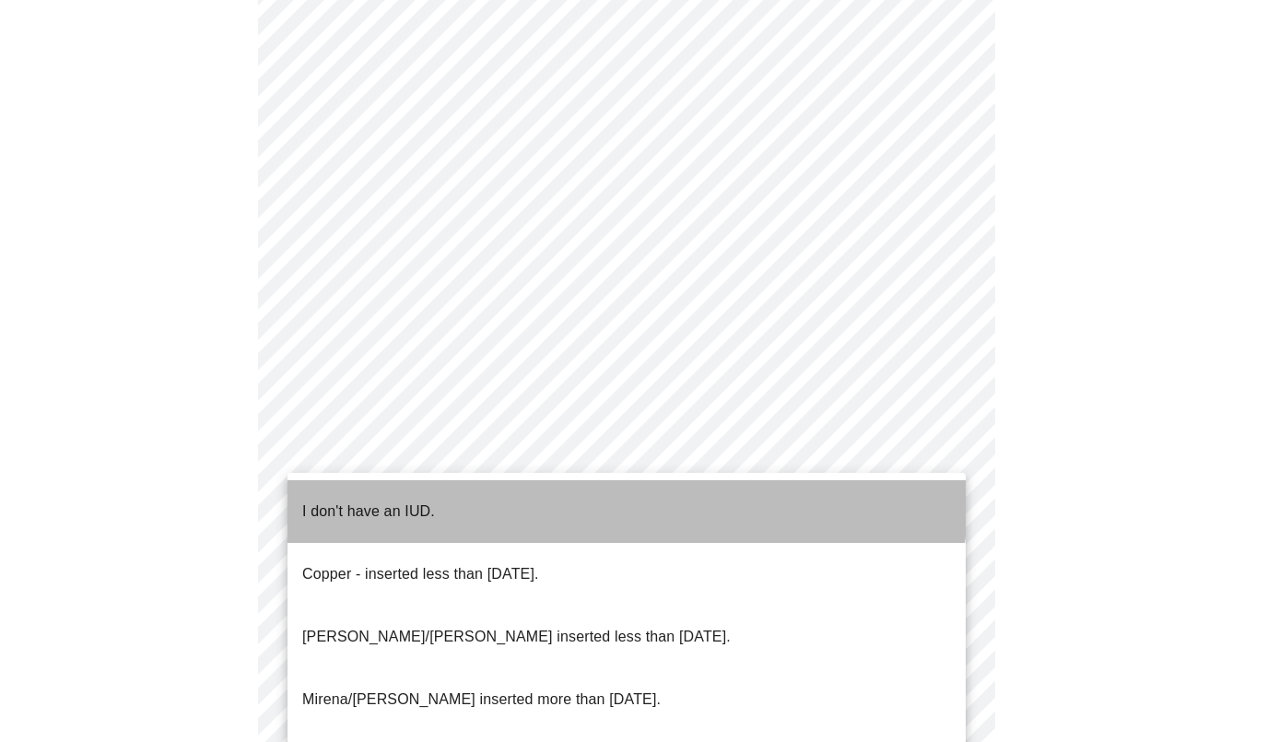
click at [547, 497] on li "I don't have an IUD." at bounding box center [627, 511] width 678 height 63
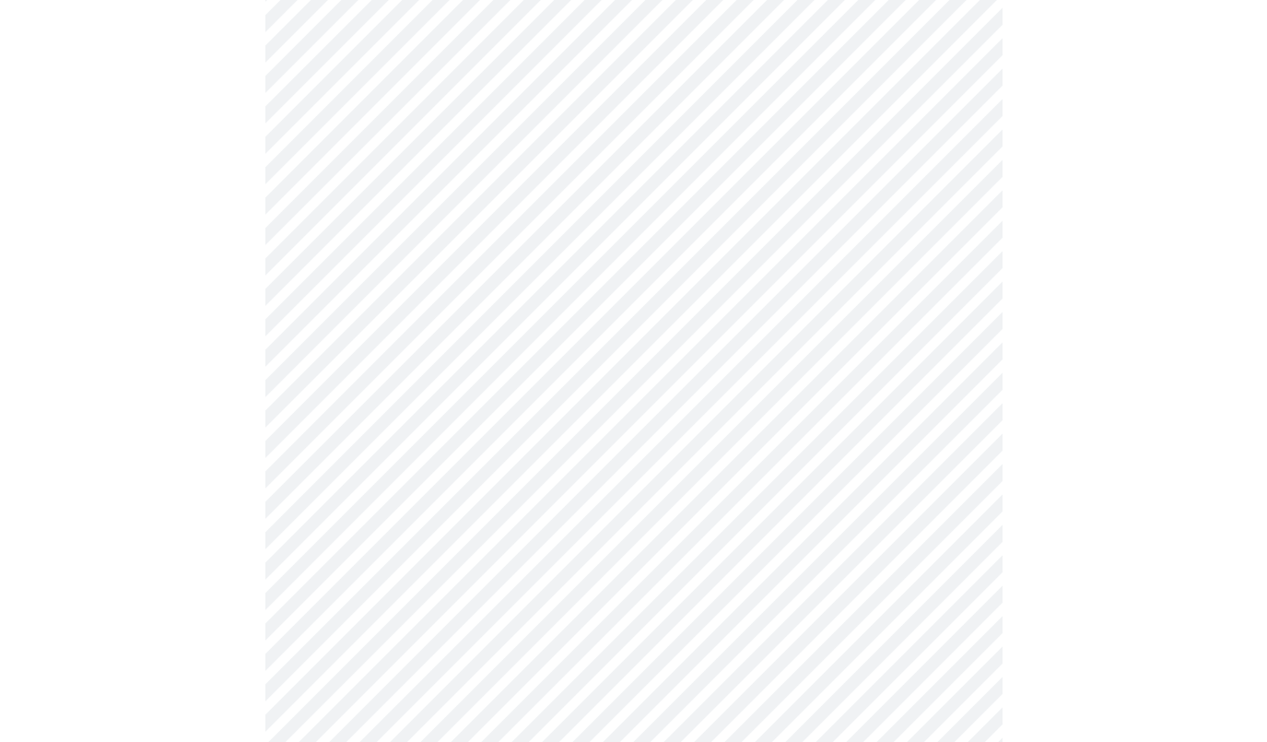
scroll to position [1034, 0]
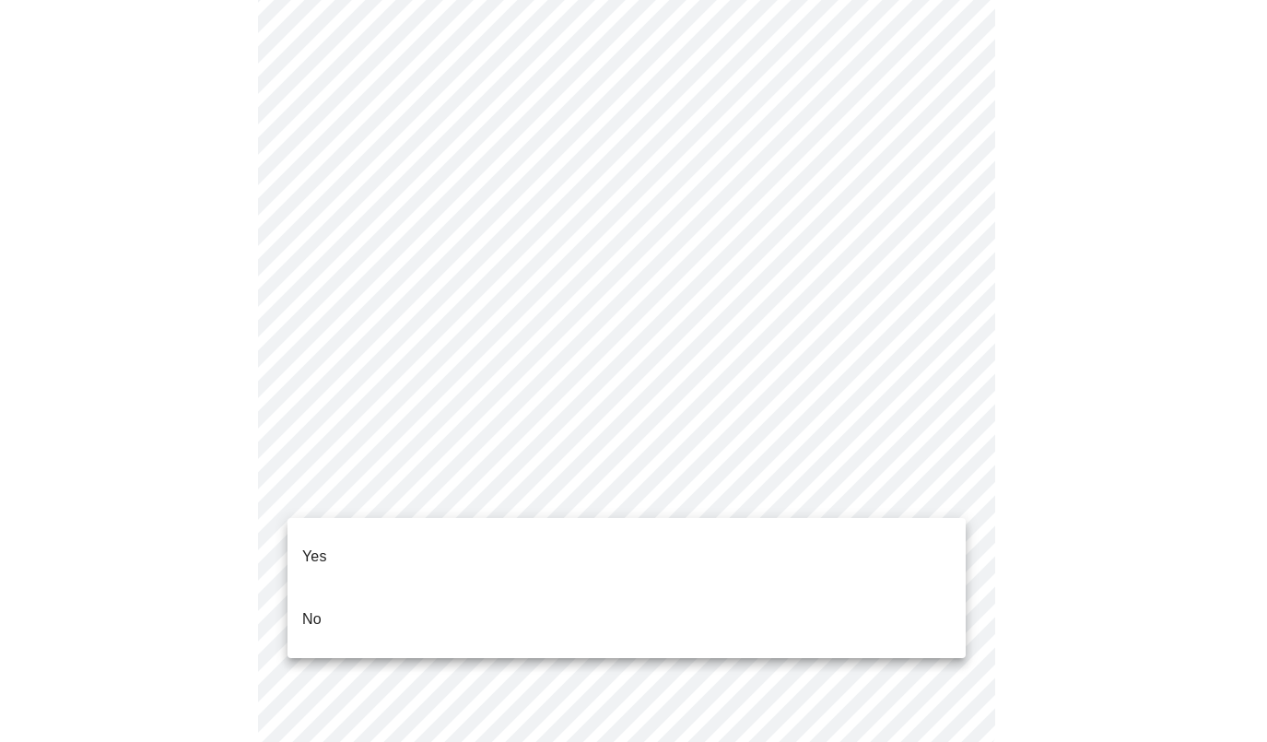
drag, startPoint x: 535, startPoint y: 532, endPoint x: 641, endPoint y: 568, distance: 111.0
click at [535, 532] on li "Yes" at bounding box center [627, 556] width 678 height 63
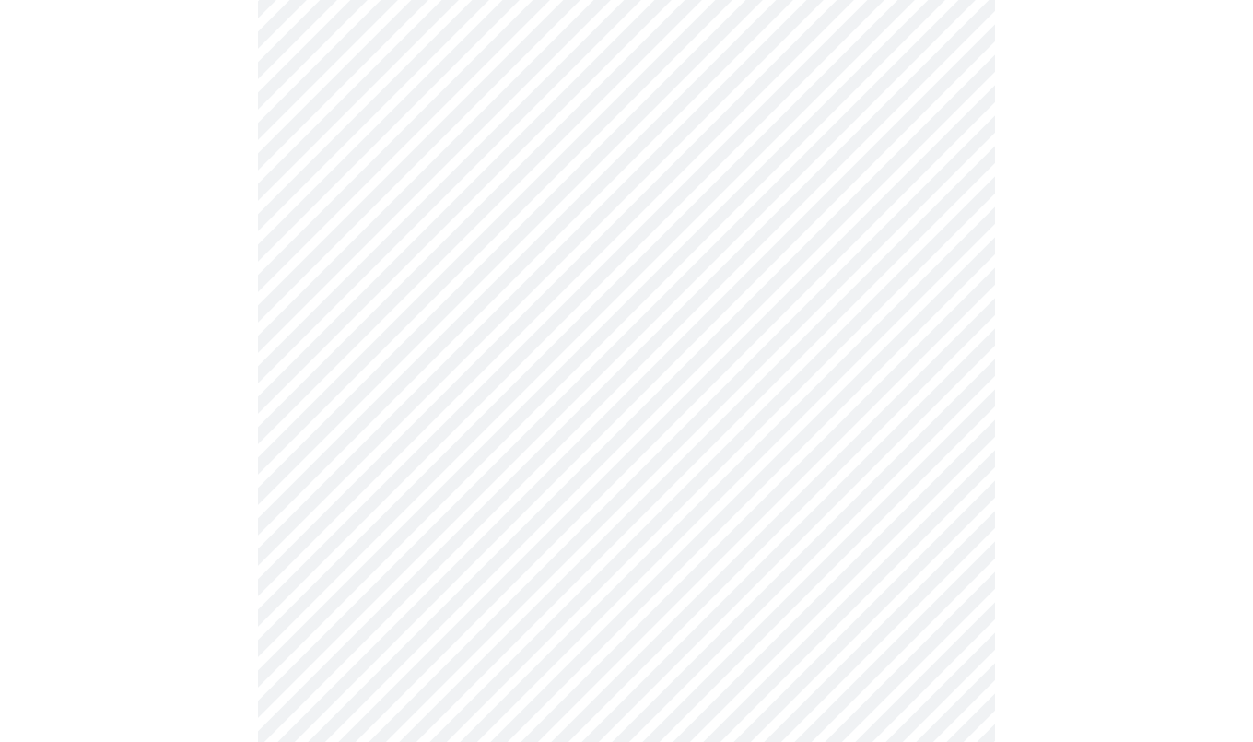
scroll to position [4760, 0]
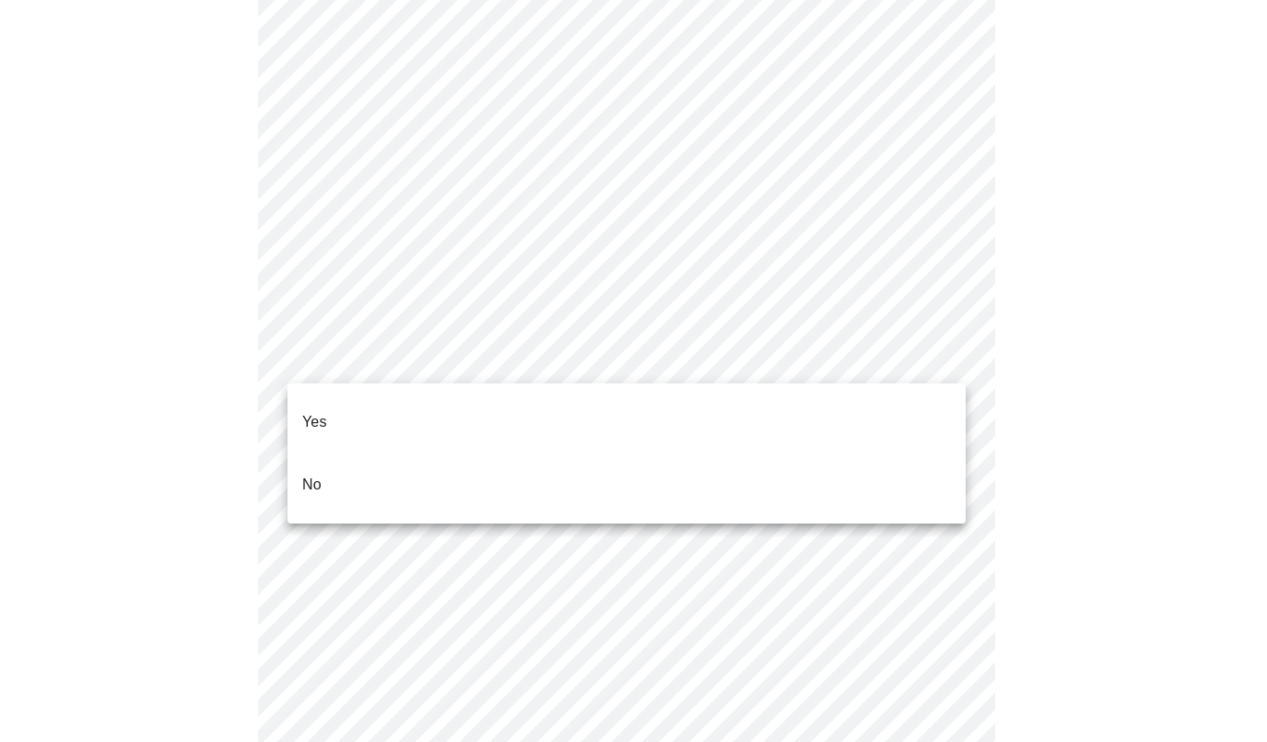
click at [348, 456] on li "No" at bounding box center [627, 484] width 678 height 63
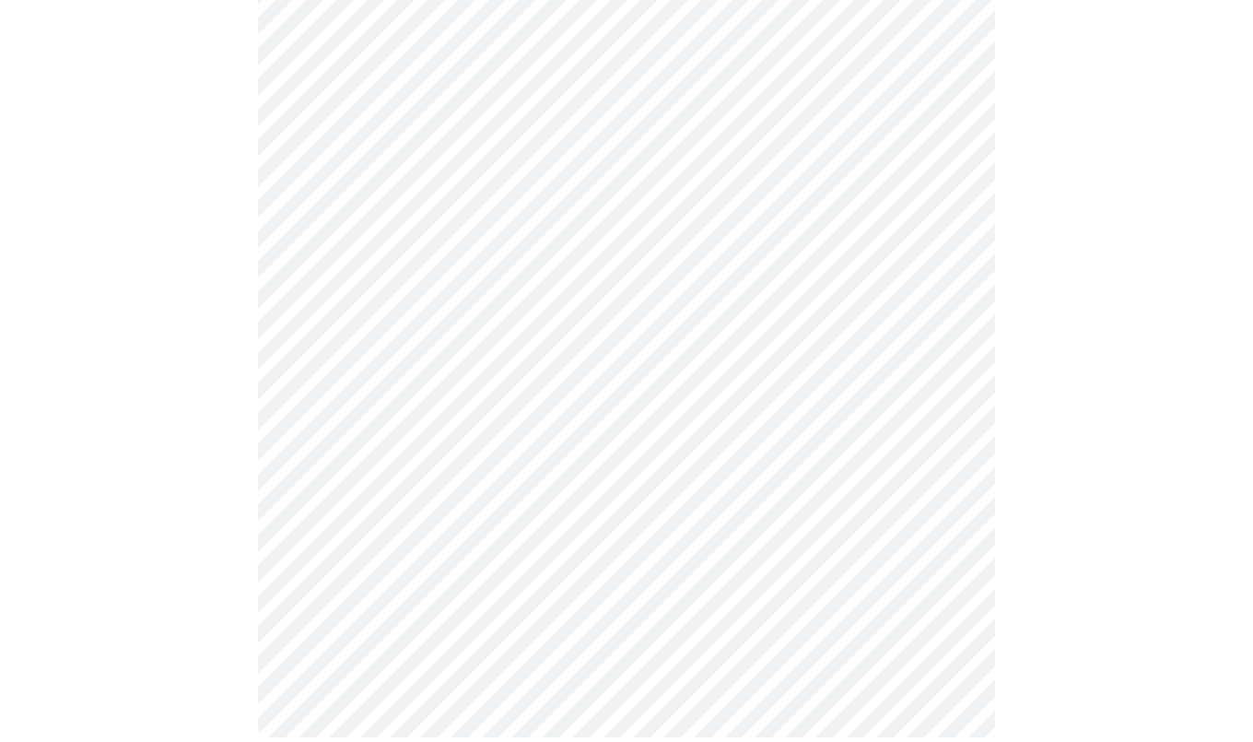
scroll to position [1214, 0]
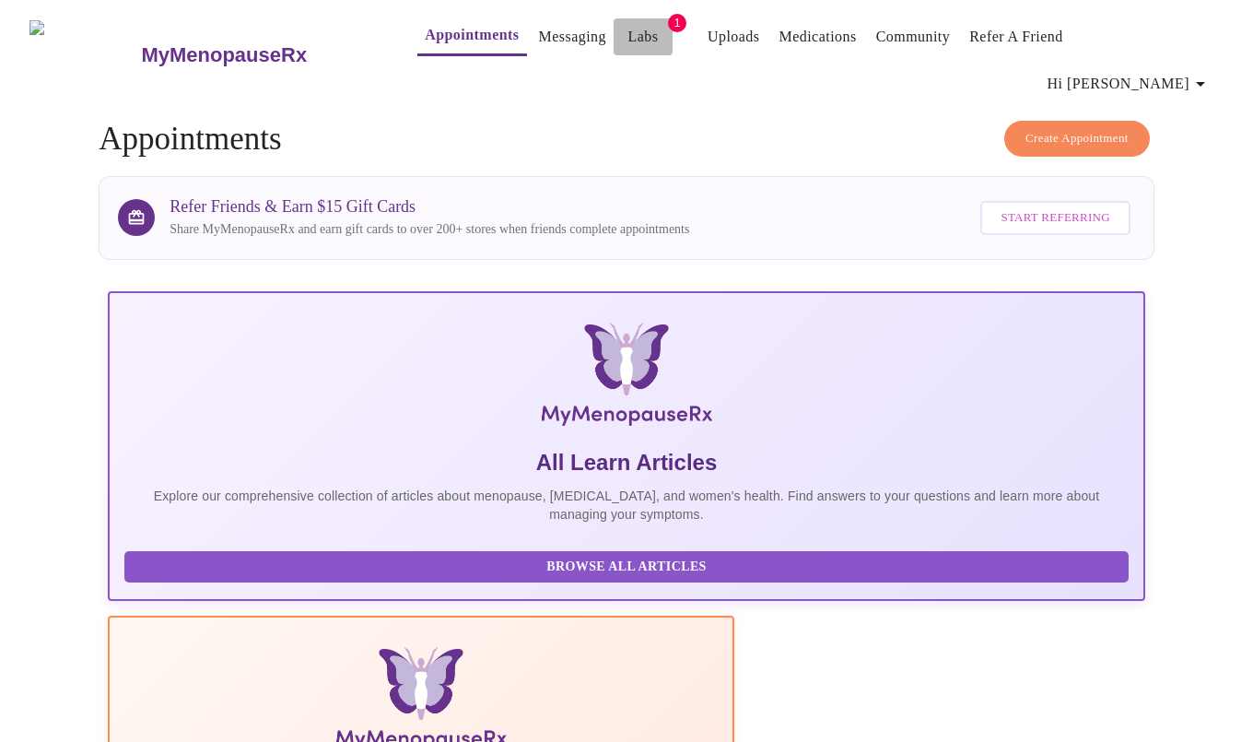
click at [629, 33] on link "Labs" at bounding box center [644, 37] width 30 height 26
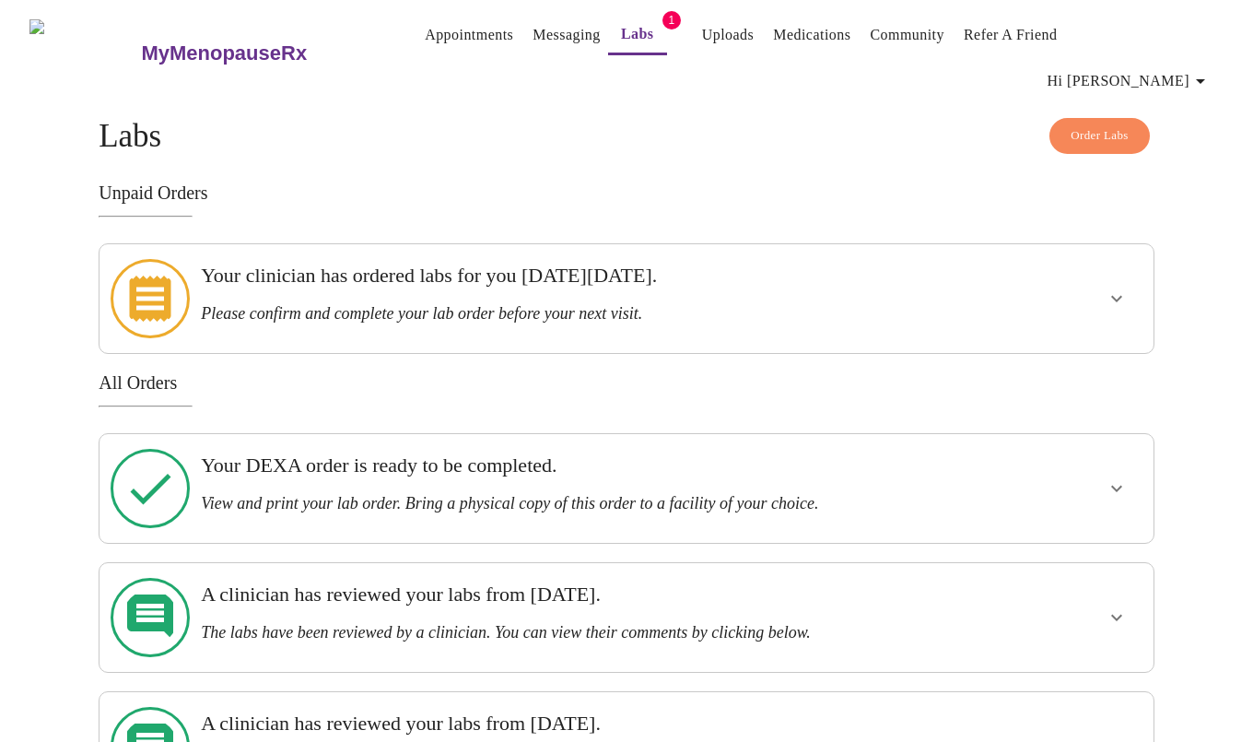
click at [644, 267] on div "Your clinician has ordered labs for you [DATE][DATE]. Please confirm and comple…" at bounding box center [576, 294] width 750 height 60
click at [1109, 288] on icon "show more" at bounding box center [1117, 299] width 22 height 22
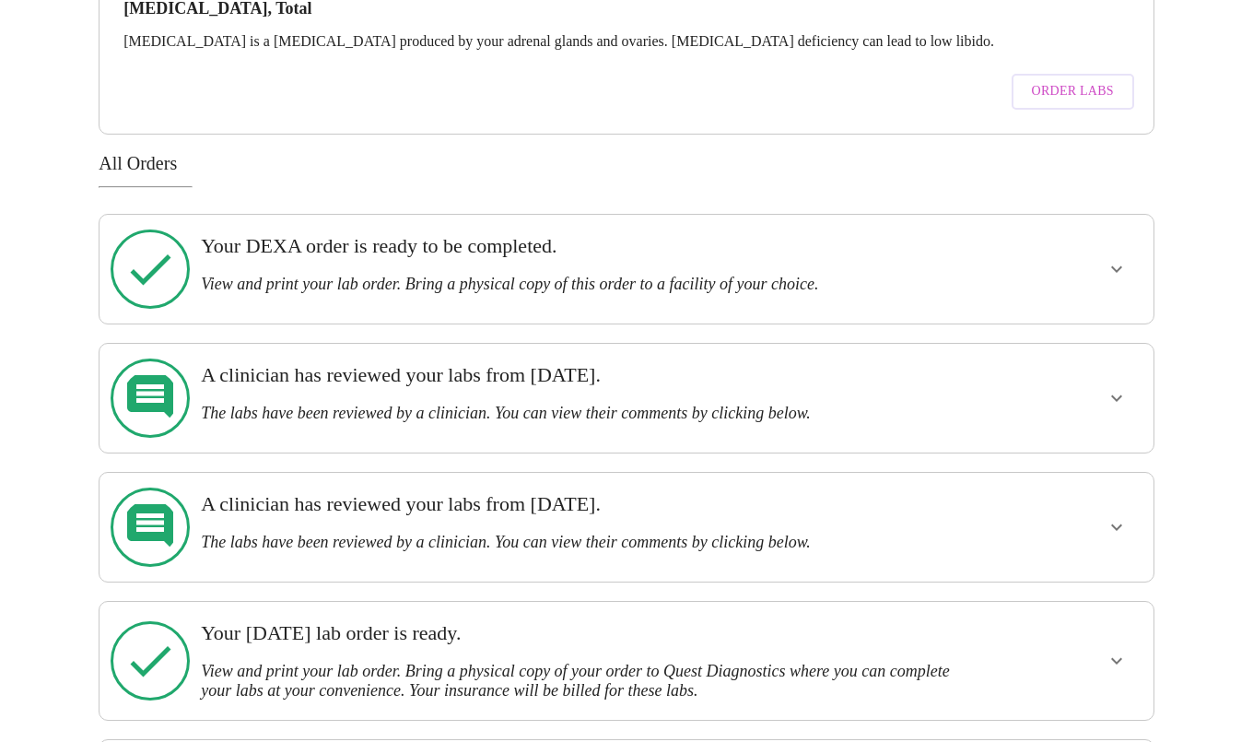
scroll to position [683, 0]
click at [1109, 259] on icon "show more" at bounding box center [1117, 270] width 22 height 22
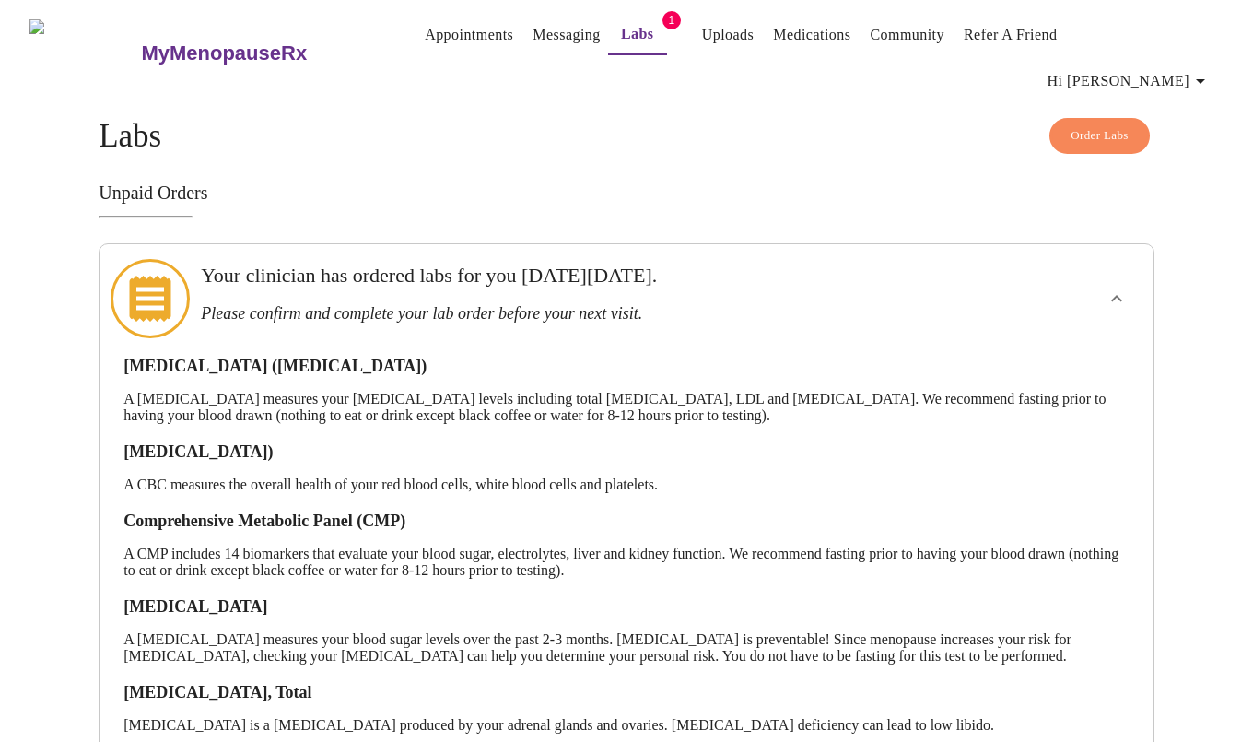
scroll to position [0, 0]
click at [425, 33] on link "Appointments" at bounding box center [469, 35] width 88 height 26
